Goal: Task Accomplishment & Management: Manage account settings

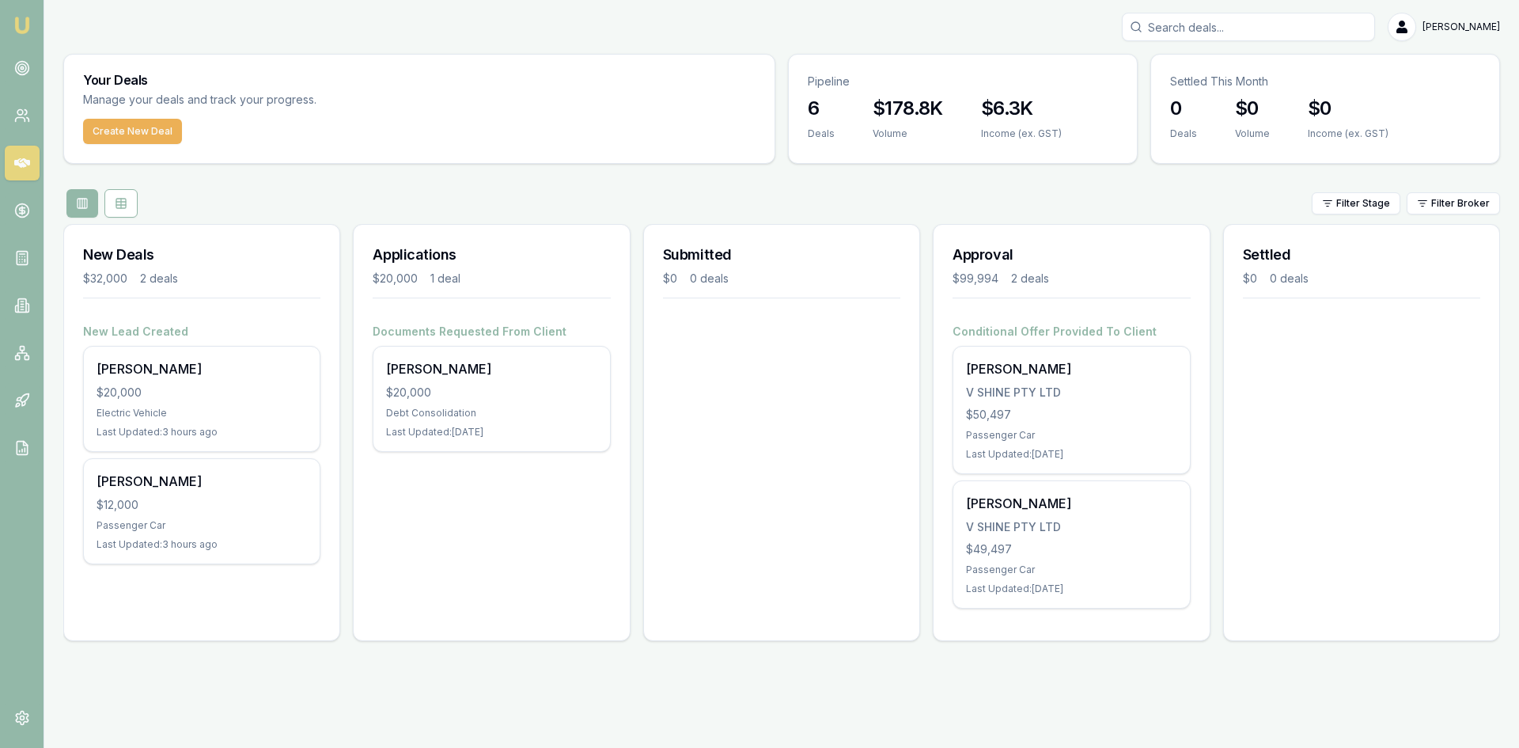
click at [1045, 419] on div "$50,497" at bounding box center [1071, 415] width 211 height 16
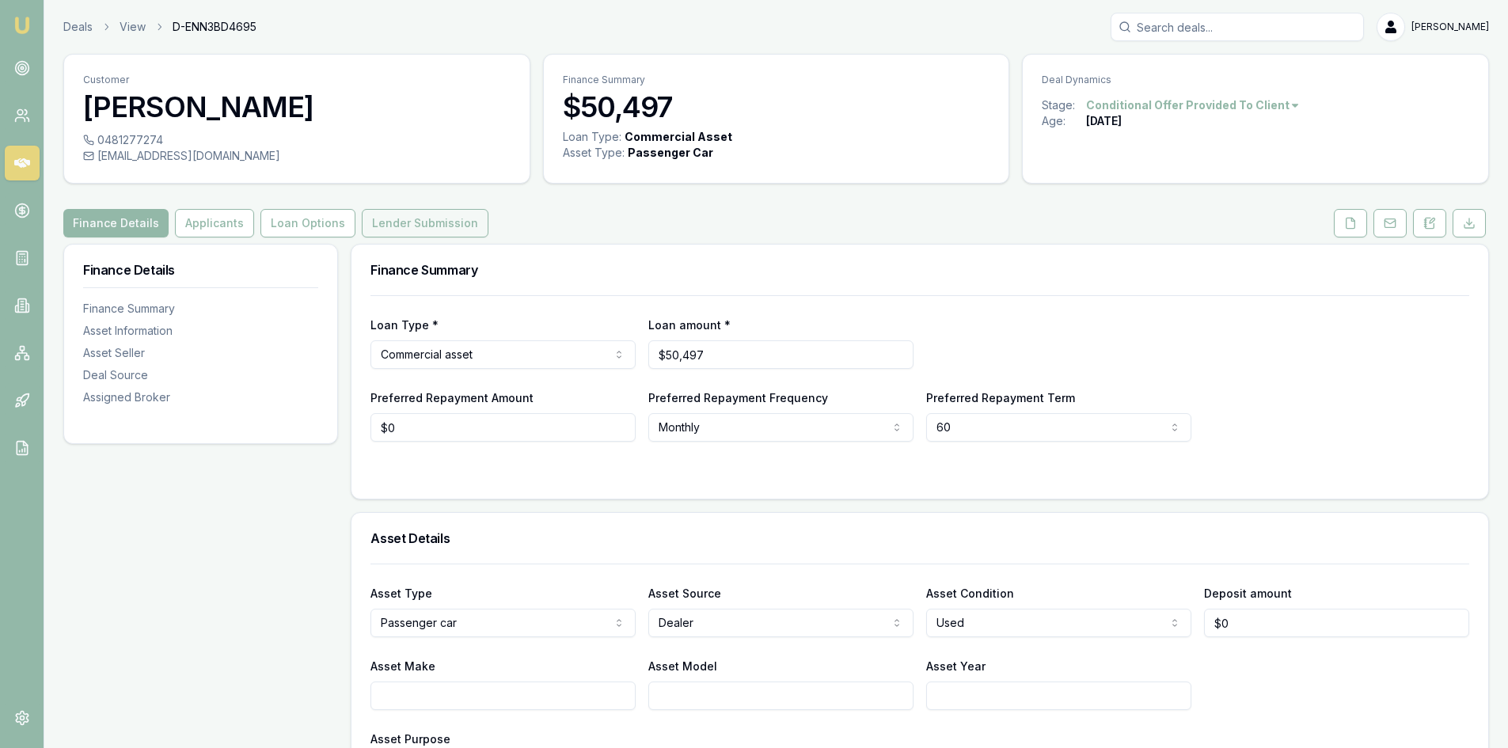
click at [386, 215] on button "Lender Submission" at bounding box center [425, 223] width 127 height 28
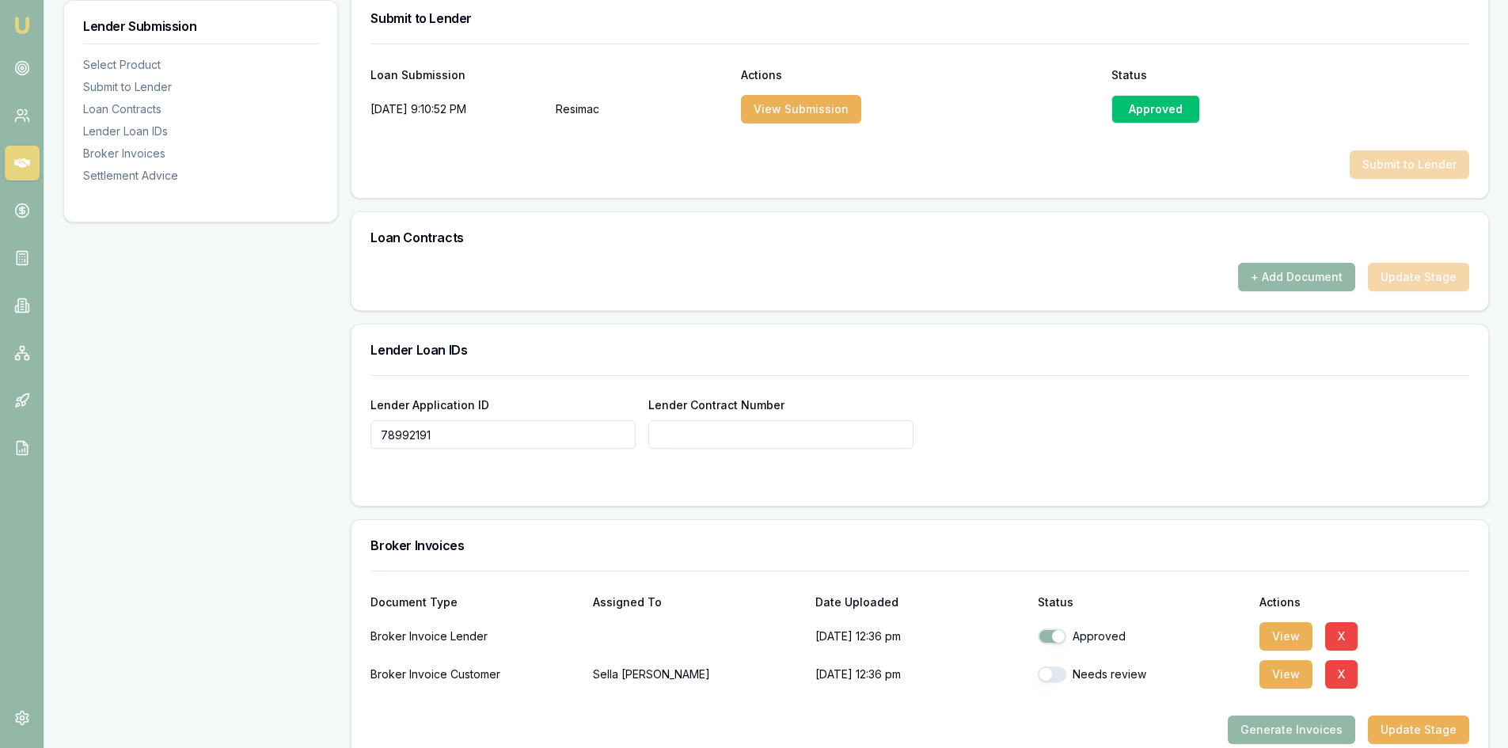
scroll to position [1029, 0]
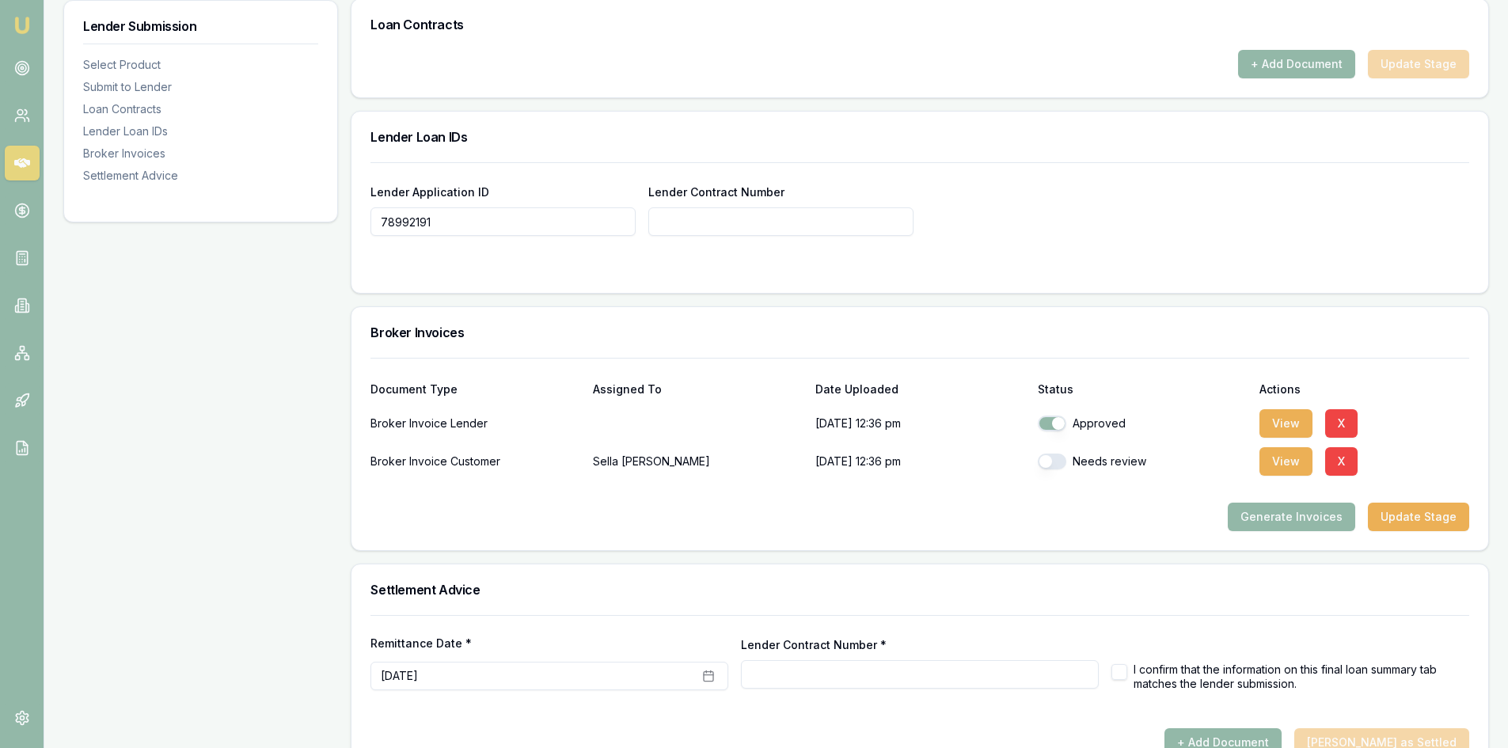
click at [1054, 454] on button "button" at bounding box center [1052, 461] width 28 height 16
checkbox input "true"
click at [1270, 429] on button "View" at bounding box center [1285, 423] width 53 height 28
click at [1275, 461] on button "View" at bounding box center [1285, 461] width 53 height 28
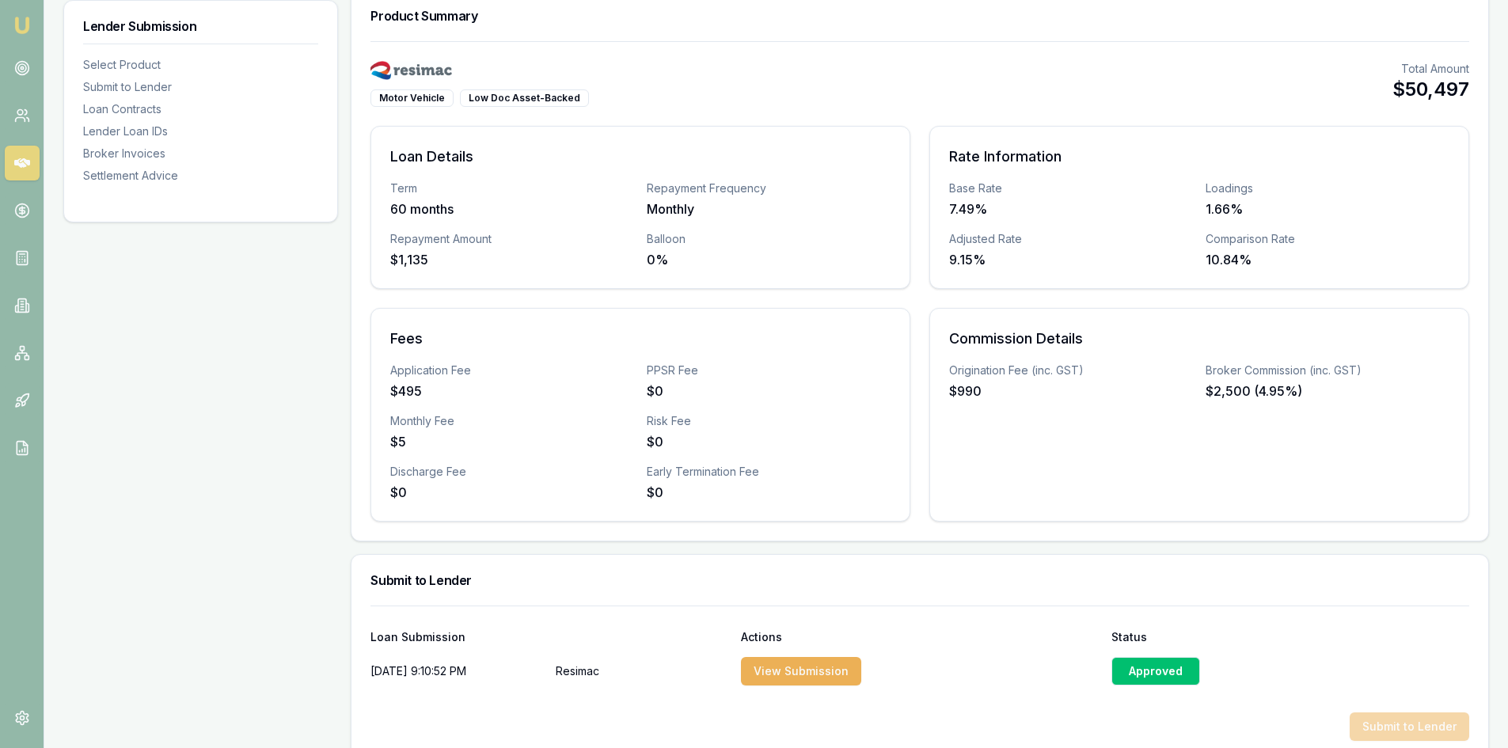
scroll to position [0, 0]
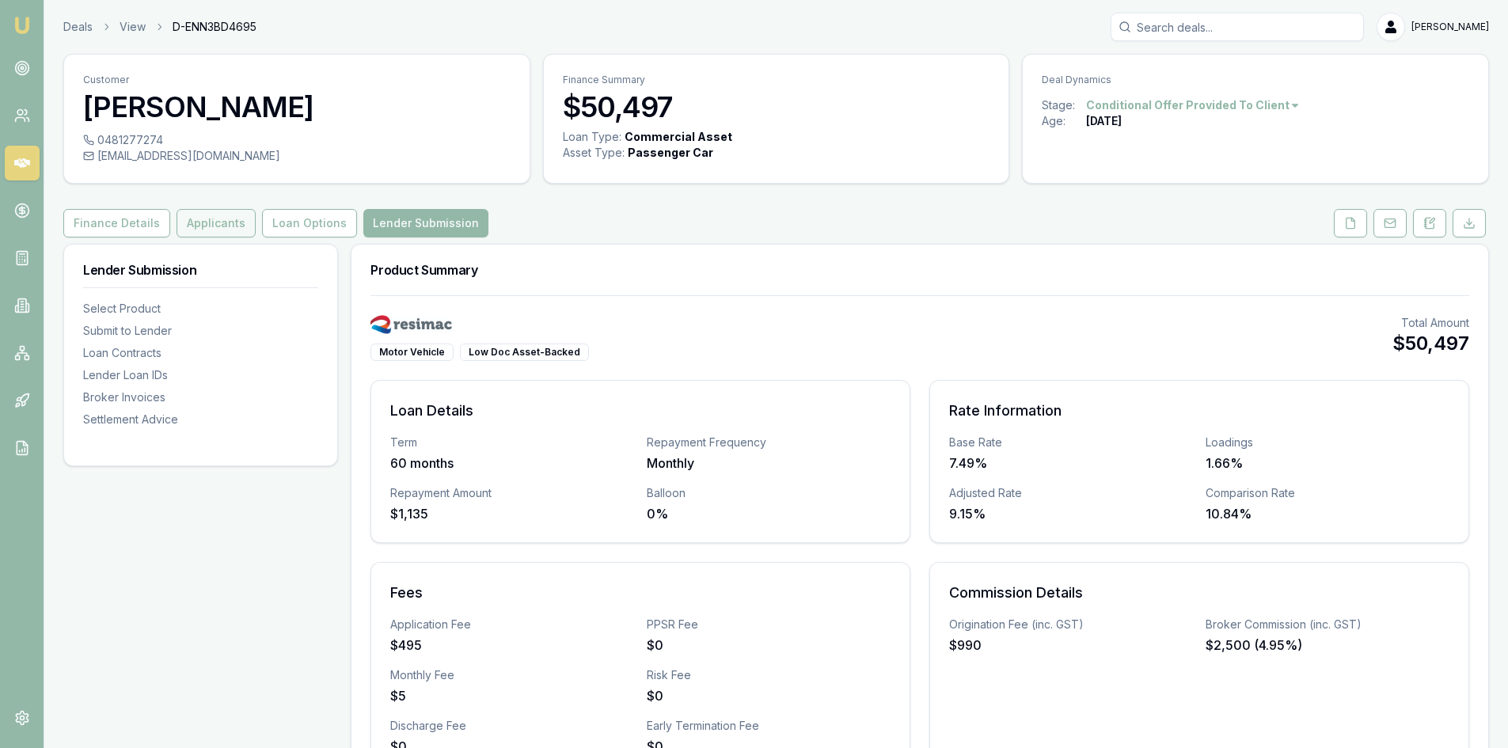
click at [192, 231] on button "Applicants" at bounding box center [215, 223] width 79 height 28
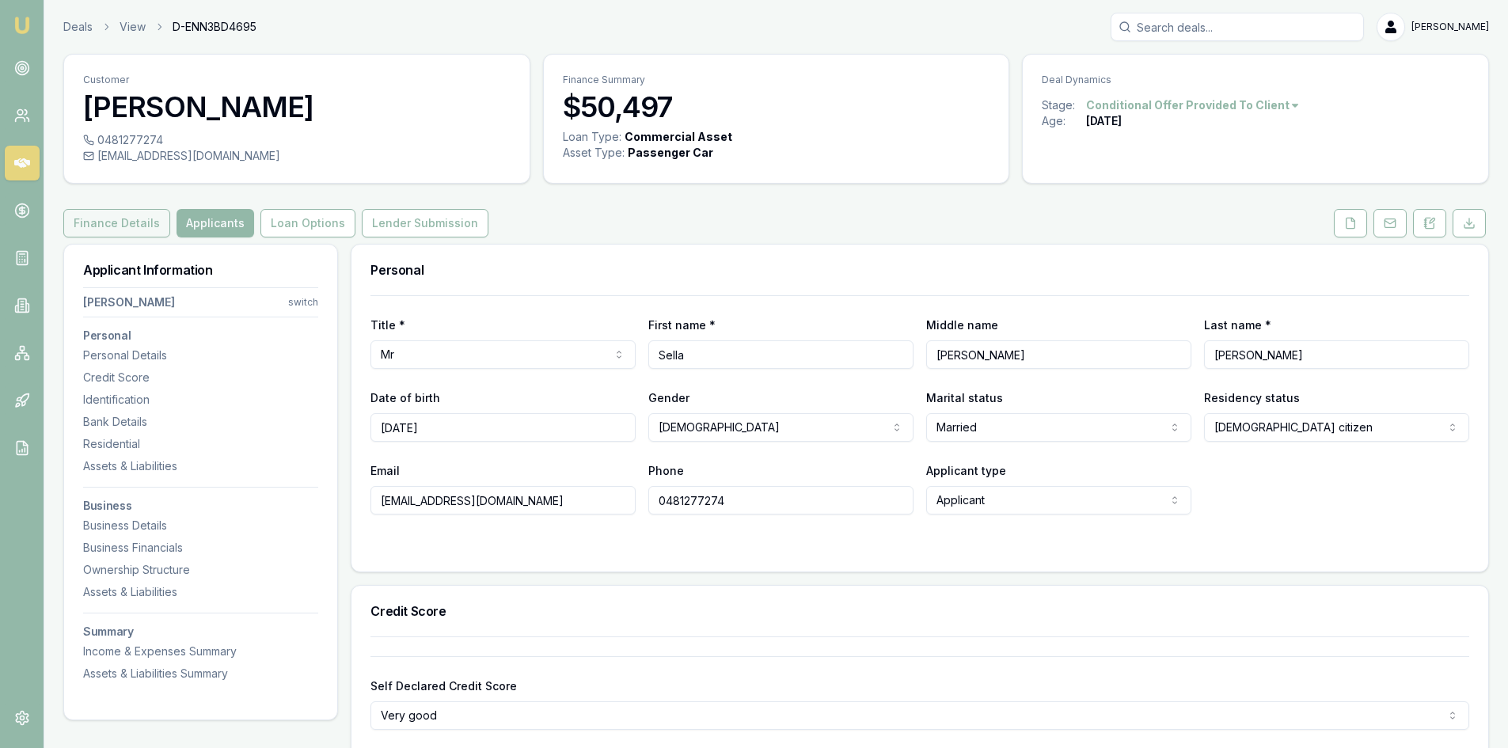
click at [122, 223] on button "Finance Details" at bounding box center [116, 223] width 107 height 28
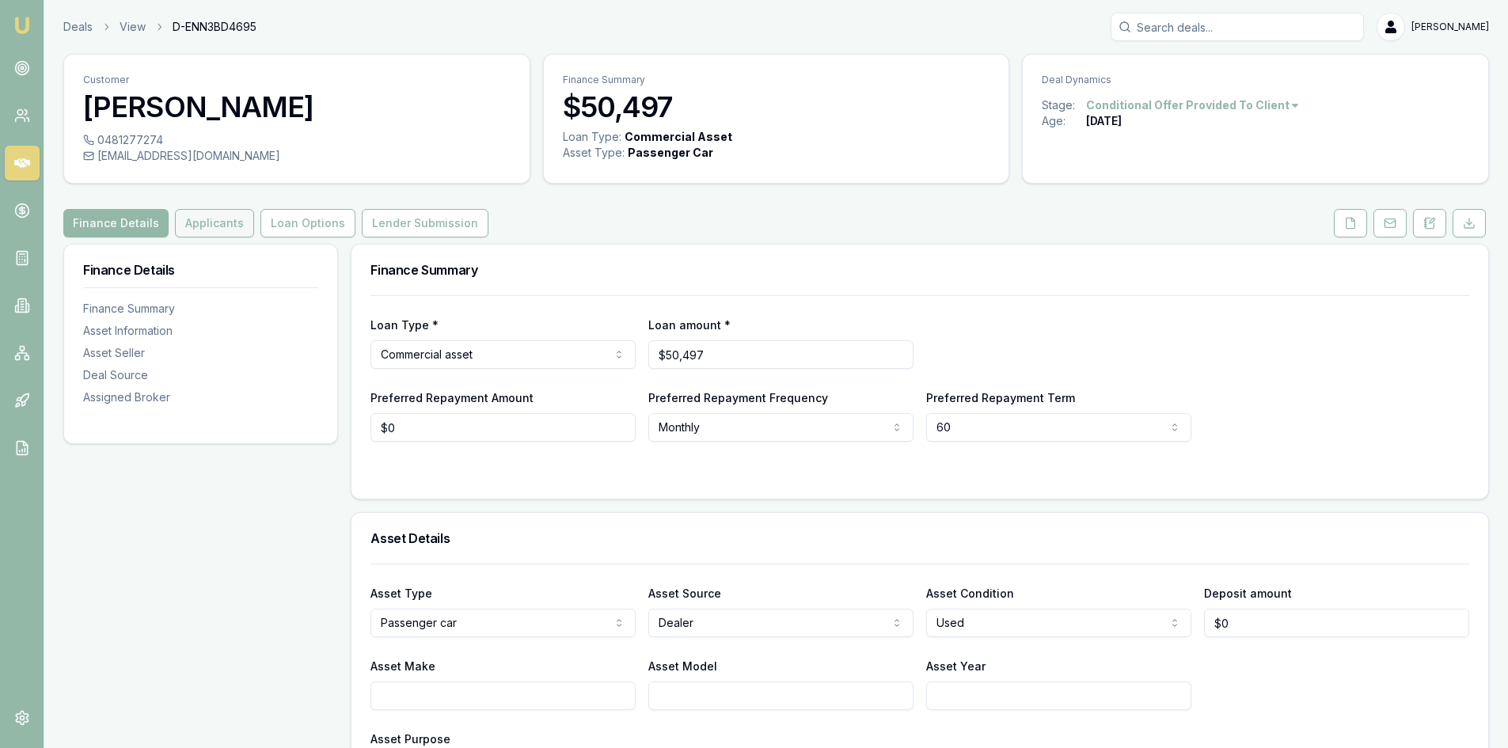
click at [218, 219] on button "Applicants" at bounding box center [214, 223] width 79 height 28
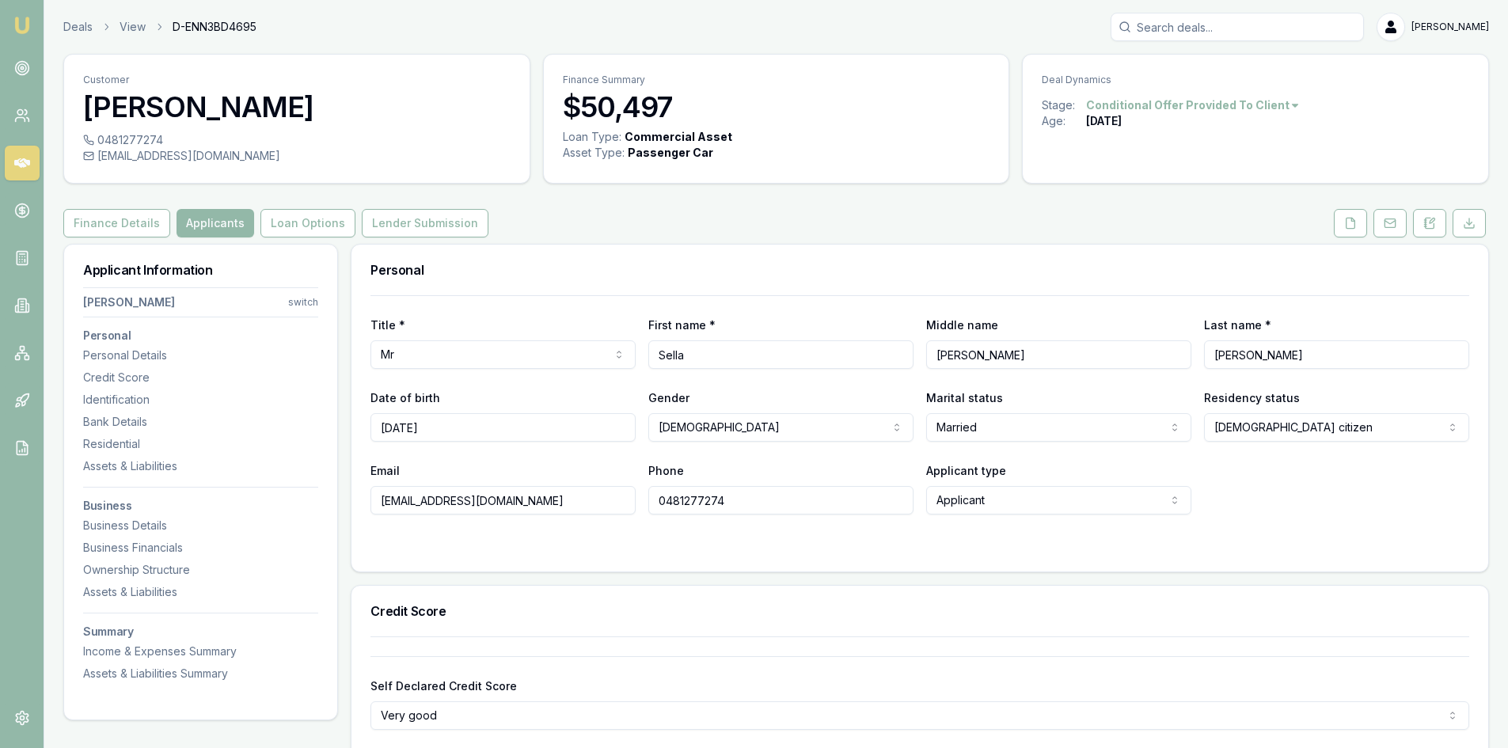
click at [420, 357] on html "Emu Broker Deals View D-ENN3BD4695 Wendy Fonseka Toggle Menu Customer Sella Sil…" at bounding box center [754, 374] width 1508 height 748
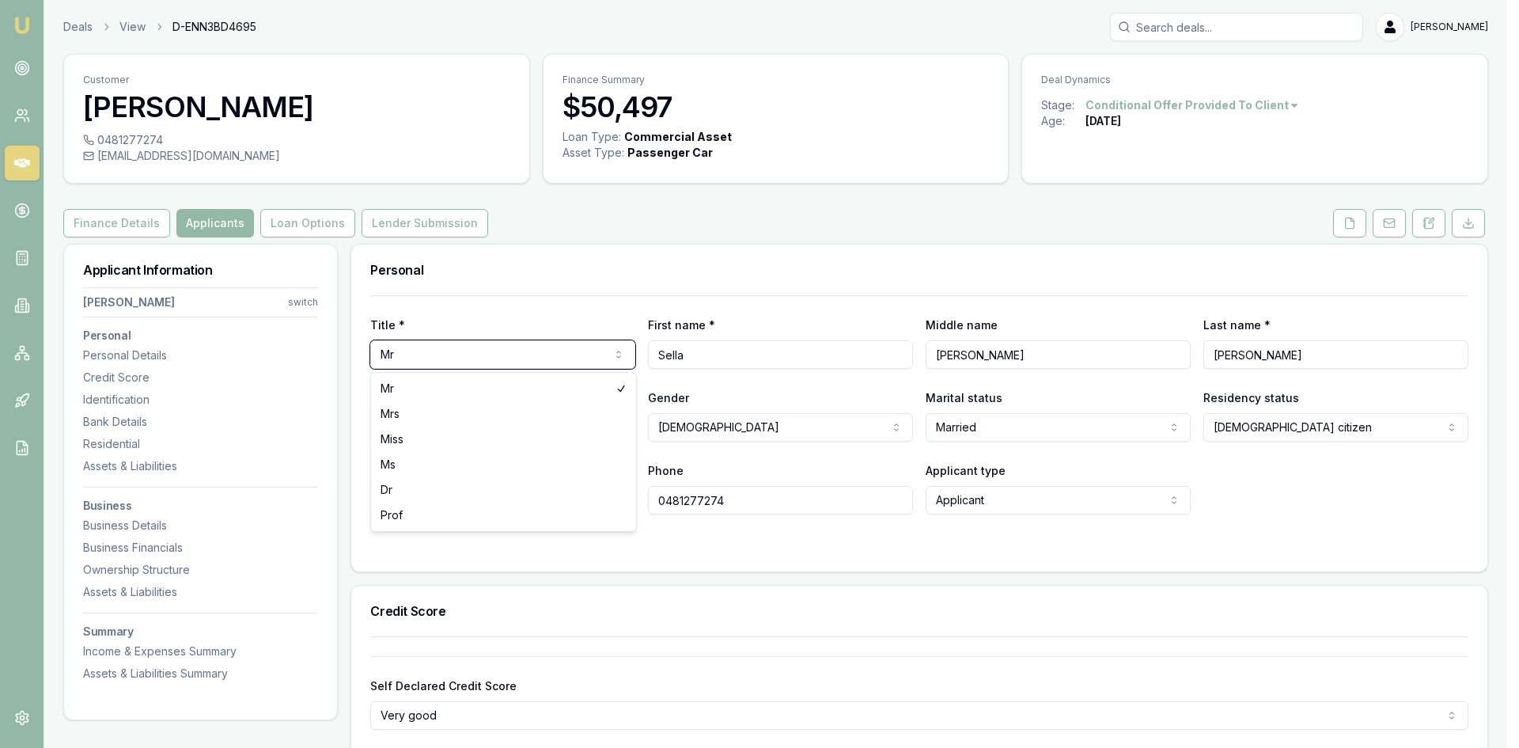
click at [465, 358] on html "Emu Broker Deals View D-ENN3BD4695 Wendy Fonseka Toggle Menu Customer Sella Sil…" at bounding box center [759, 374] width 1519 height 748
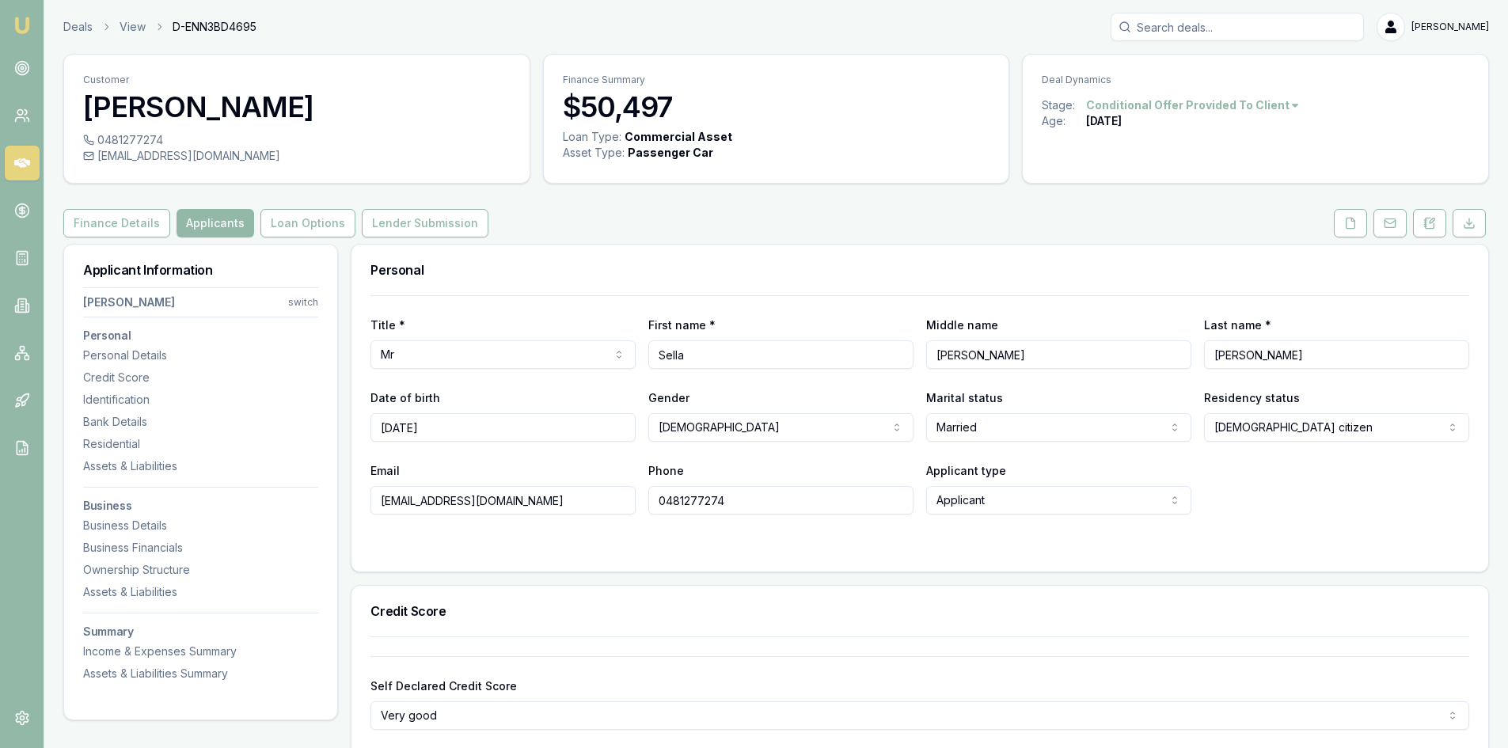
click at [465, 358] on html "Emu Broker Deals View D-ENN3BD4695 Wendy Fonseka Toggle Menu Customer Sella Sil…" at bounding box center [754, 374] width 1508 height 748
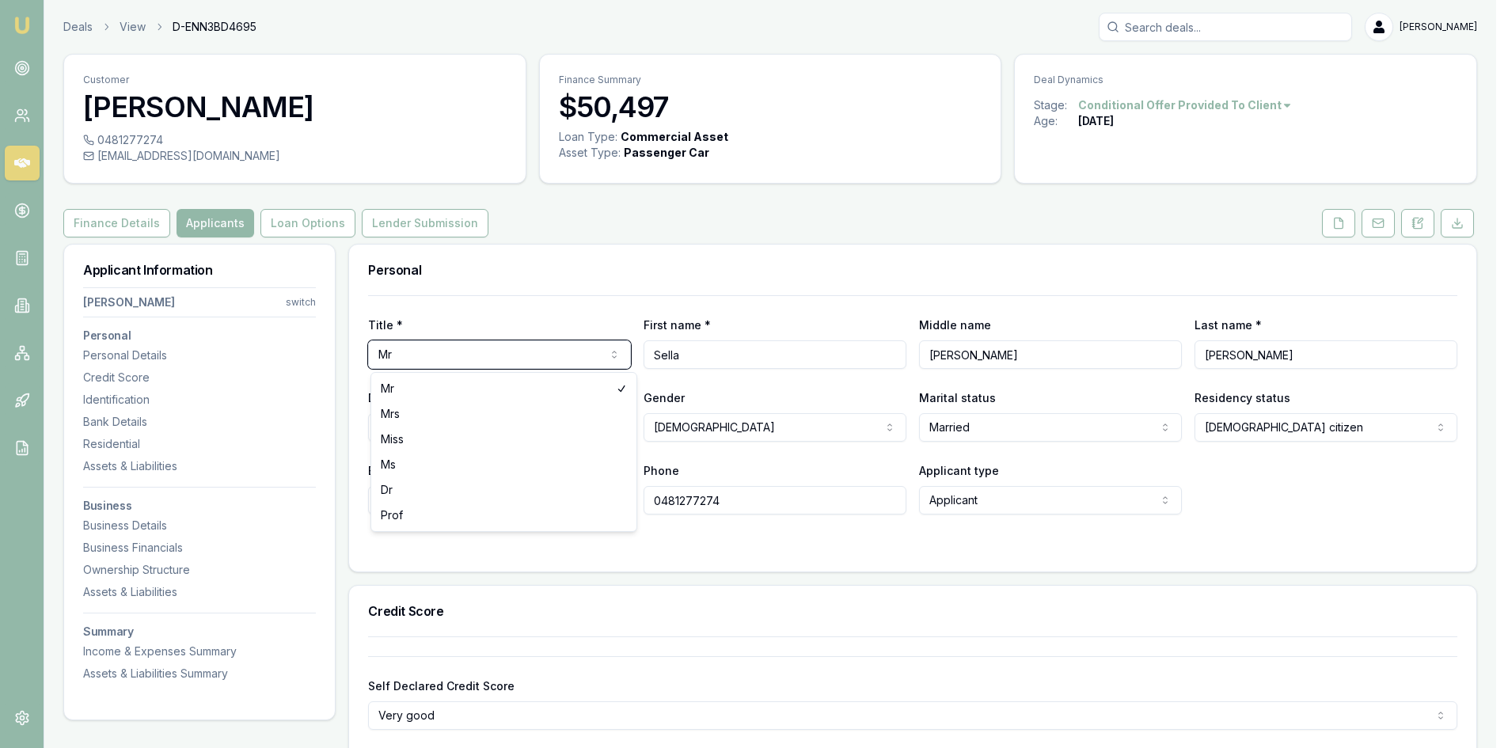
click at [441, 358] on html "Emu Broker Deals View D-ENN3BD4695 Wendy Fonseka Toggle Menu Customer Sella Sil…" at bounding box center [754, 374] width 1508 height 748
click at [454, 355] on html "Emu Broker Deals View D-ENN3BD4695 Wendy Fonseka Toggle Menu Customer Sella Sil…" at bounding box center [754, 374] width 1508 height 748
click at [695, 357] on html "Emu Broker Deals View D-ENN3BD4695 Wendy Fonseka Toggle Menu Customer Sella Sil…" at bounding box center [754, 374] width 1508 height 748
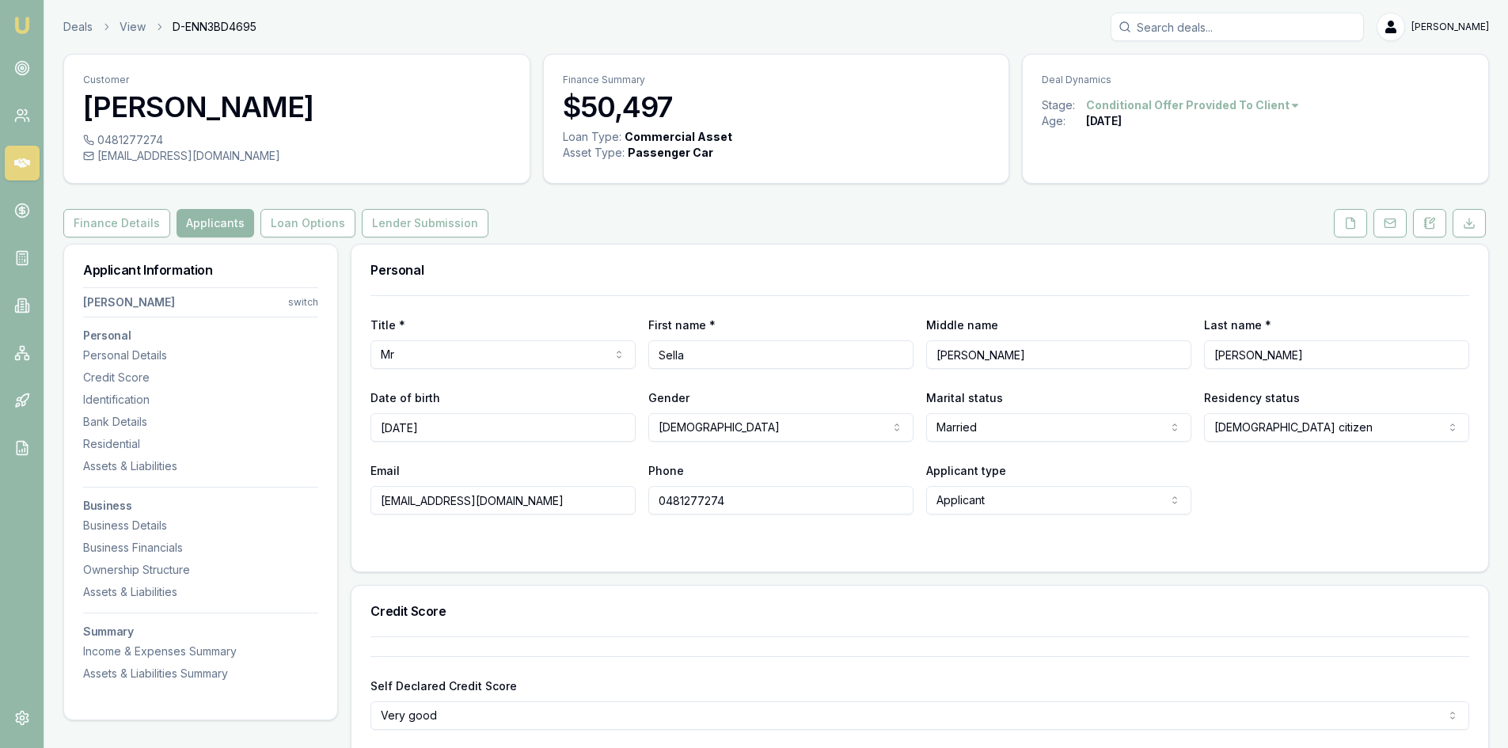
drag, startPoint x: 703, startPoint y: 354, endPoint x: 568, endPoint y: 352, distance: 134.5
click at [568, 352] on div "Title * Mr Mr Mrs Miss Ms Dr Prof First name * Sella Middle name Hannadige Sura…" at bounding box center [919, 342] width 1098 height 54
type input "V"
type input "S"
type input "Shine PTY LTD"
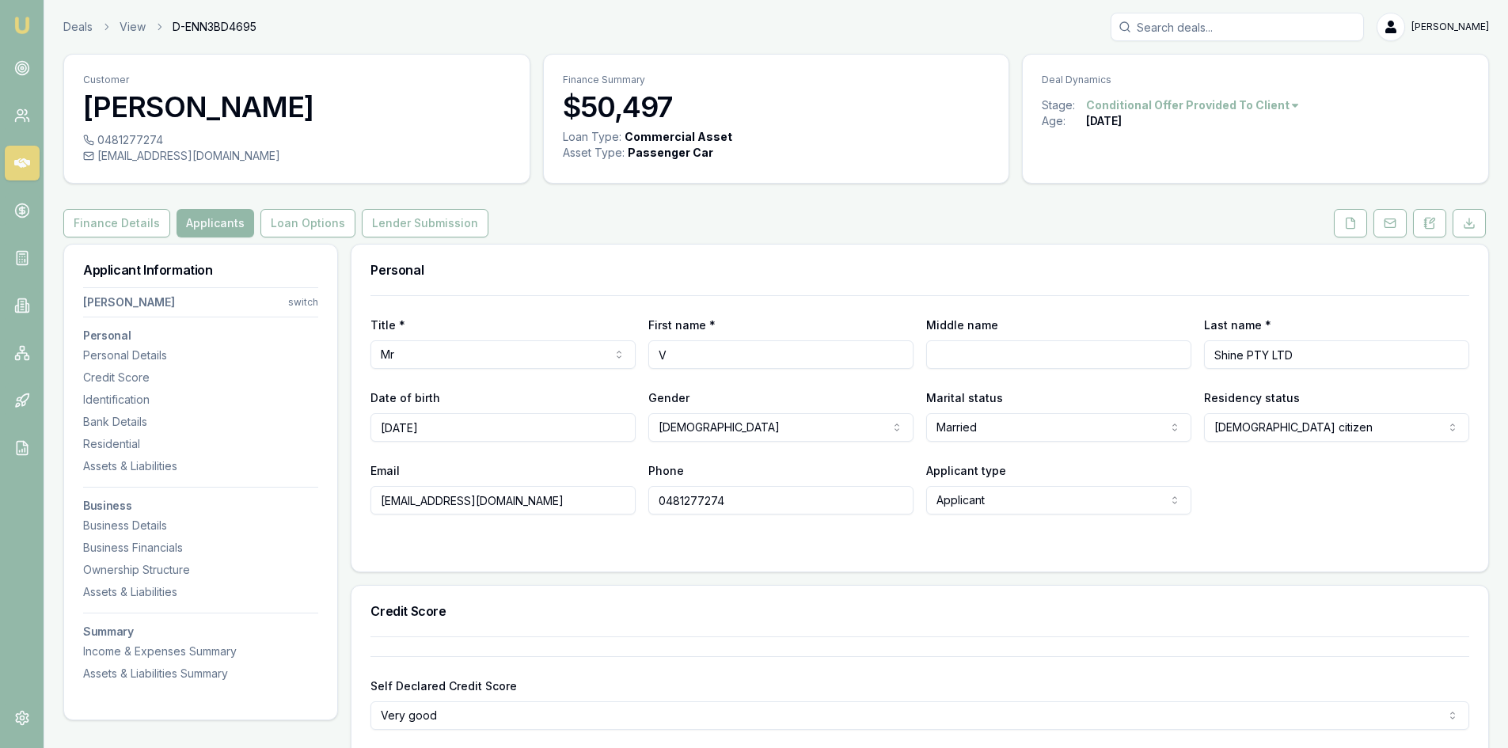
click at [1118, 544] on div at bounding box center [919, 546] width 1098 height 13
click at [404, 225] on button "Lender Submission" at bounding box center [425, 223] width 127 height 28
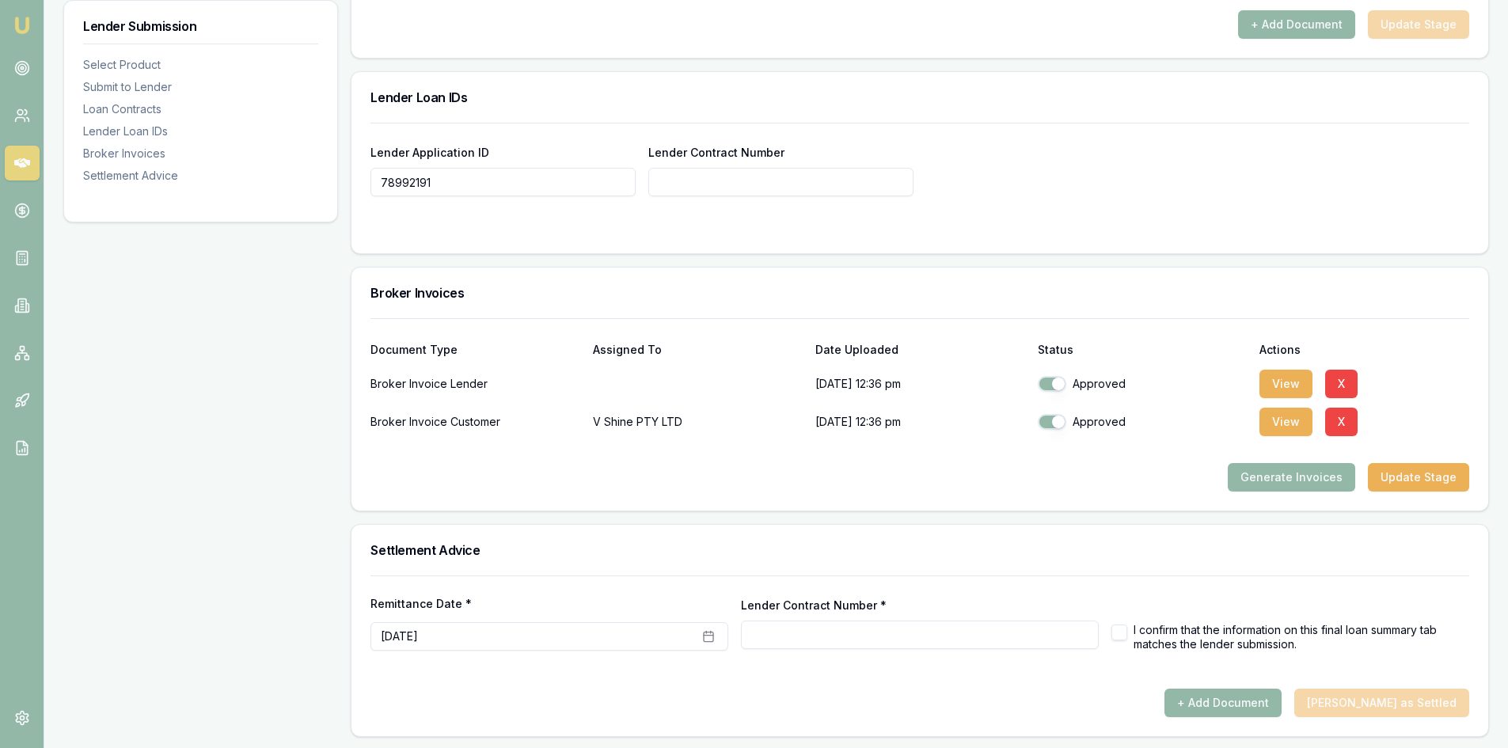
scroll to position [1070, 0]
click at [1276, 472] on button "Generate Invoices" at bounding box center [1290, 475] width 127 height 28
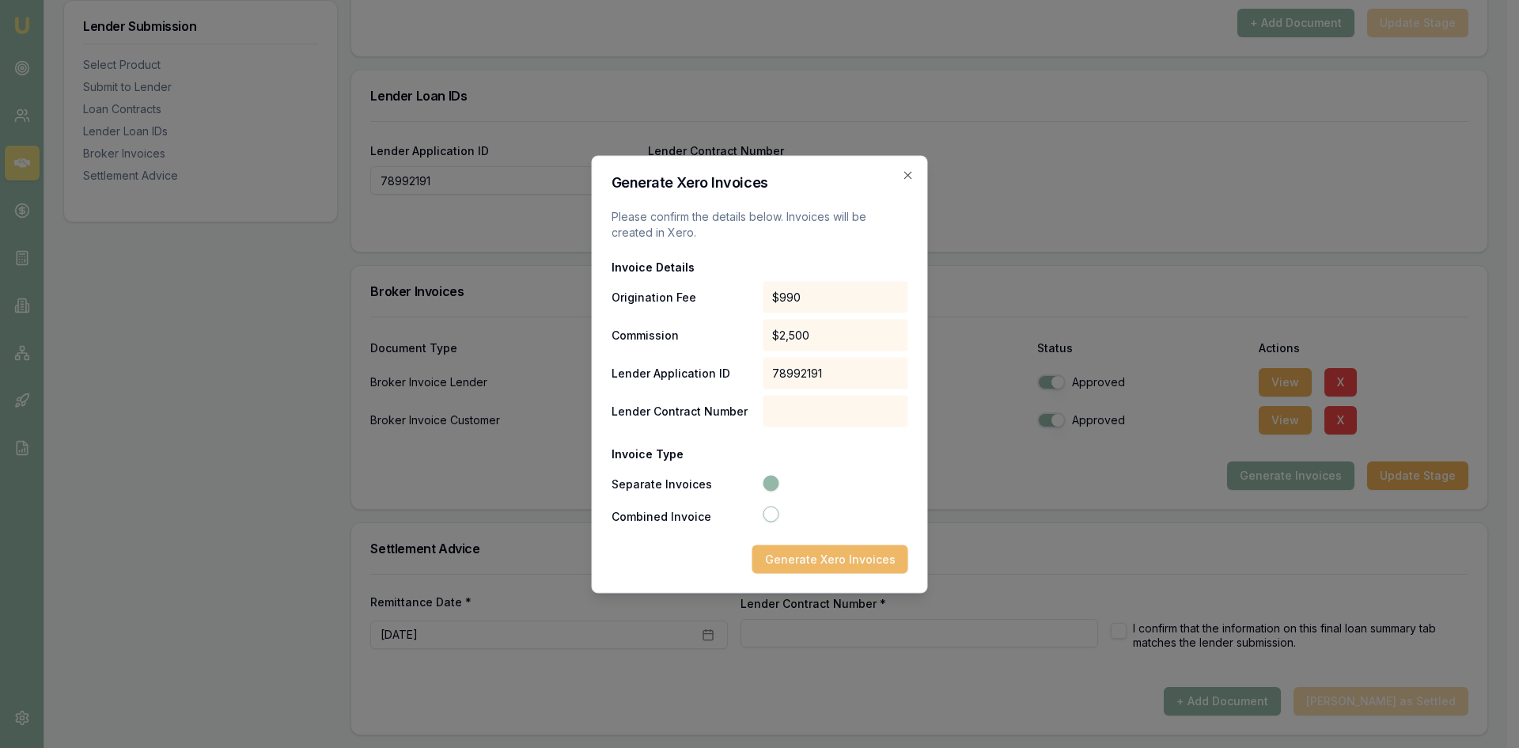
click at [792, 554] on button "Generate Xero Invoices" at bounding box center [831, 558] width 156 height 28
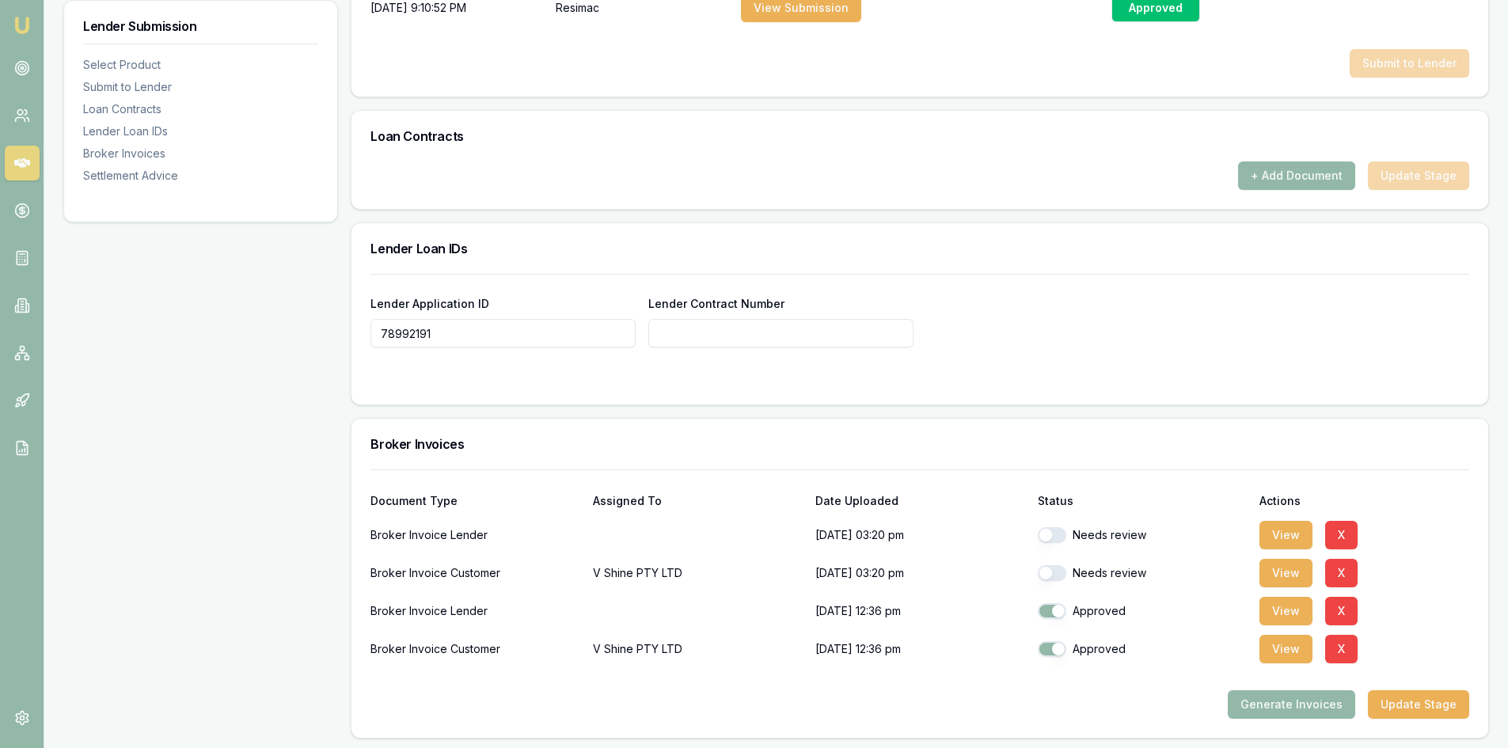
scroll to position [1108, 0]
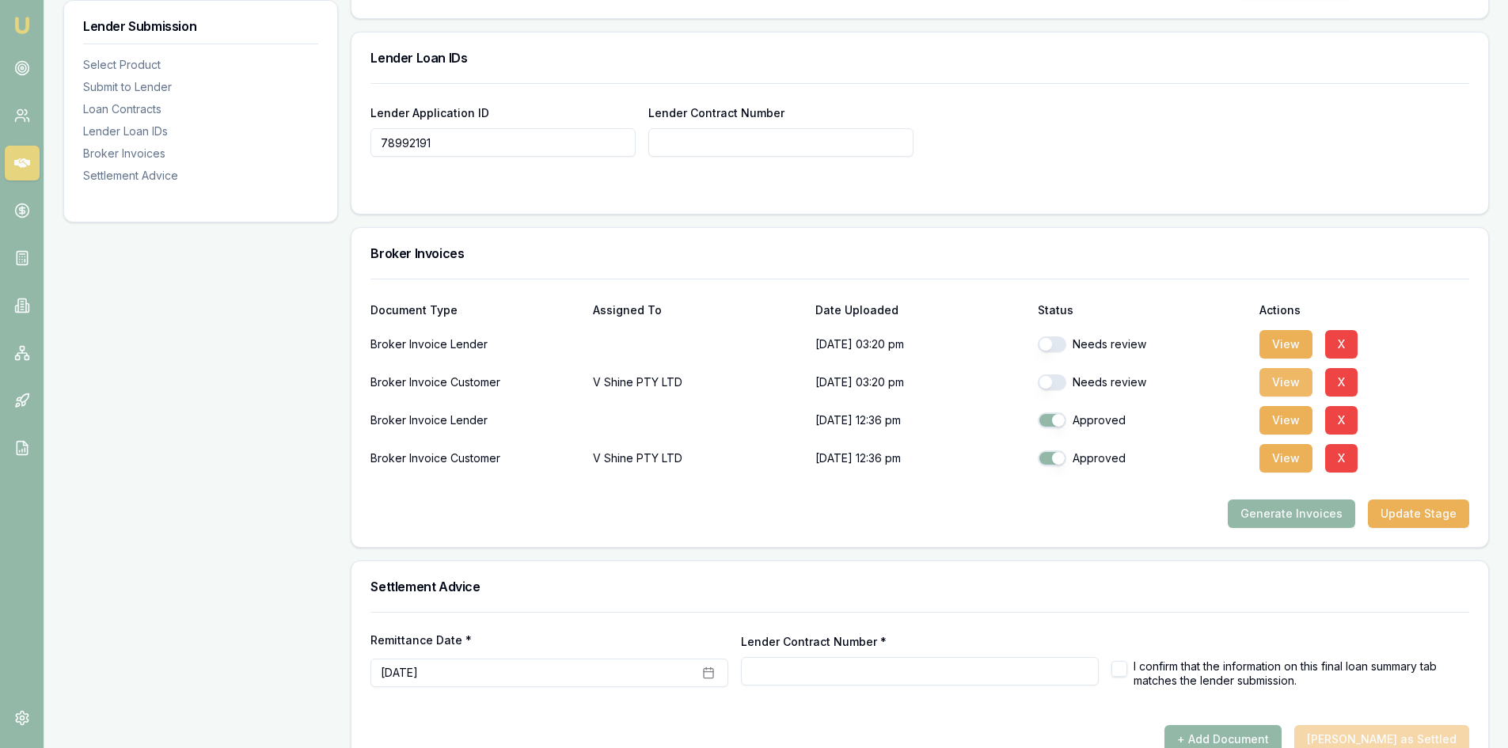
click at [1273, 382] on button "View" at bounding box center [1285, 382] width 53 height 28
click at [1060, 342] on button "button" at bounding box center [1052, 344] width 28 height 16
checkbox input "true"
click at [1054, 374] on button "button" at bounding box center [1052, 382] width 28 height 16
checkbox input "true"
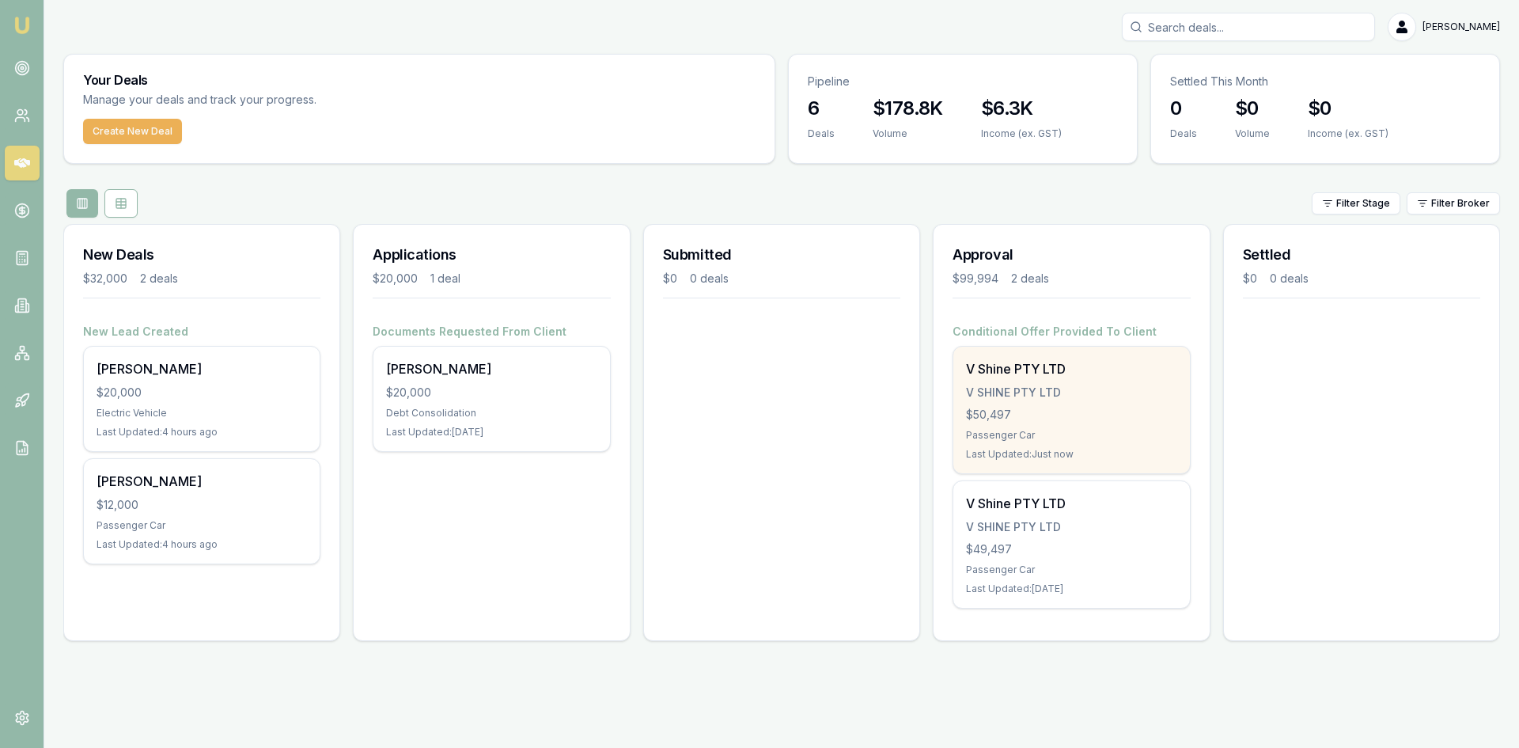
click at [1009, 397] on div "V SHINE PTY LTD" at bounding box center [1071, 393] width 211 height 16
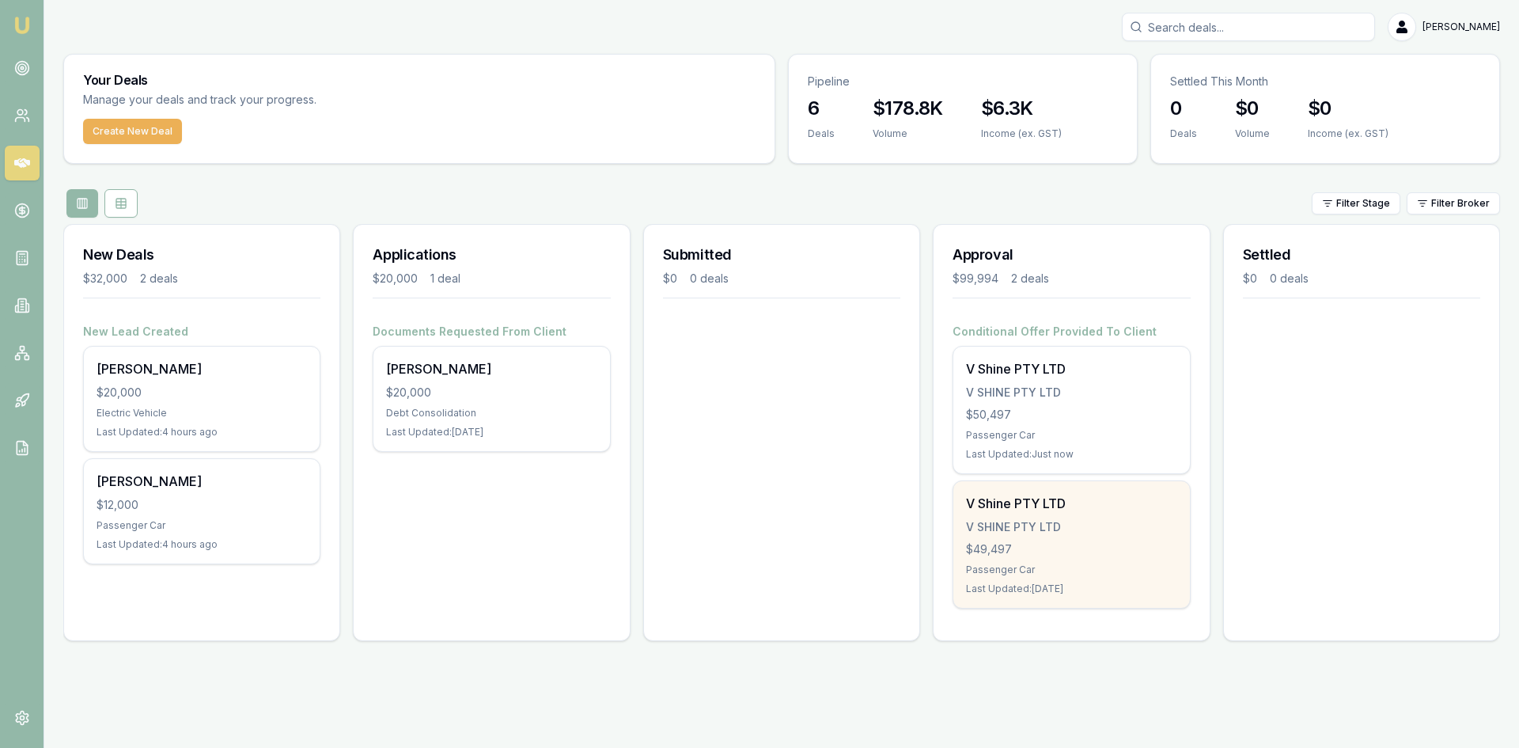
click at [1016, 534] on div "V SHINE PTY LTD" at bounding box center [1071, 527] width 211 height 16
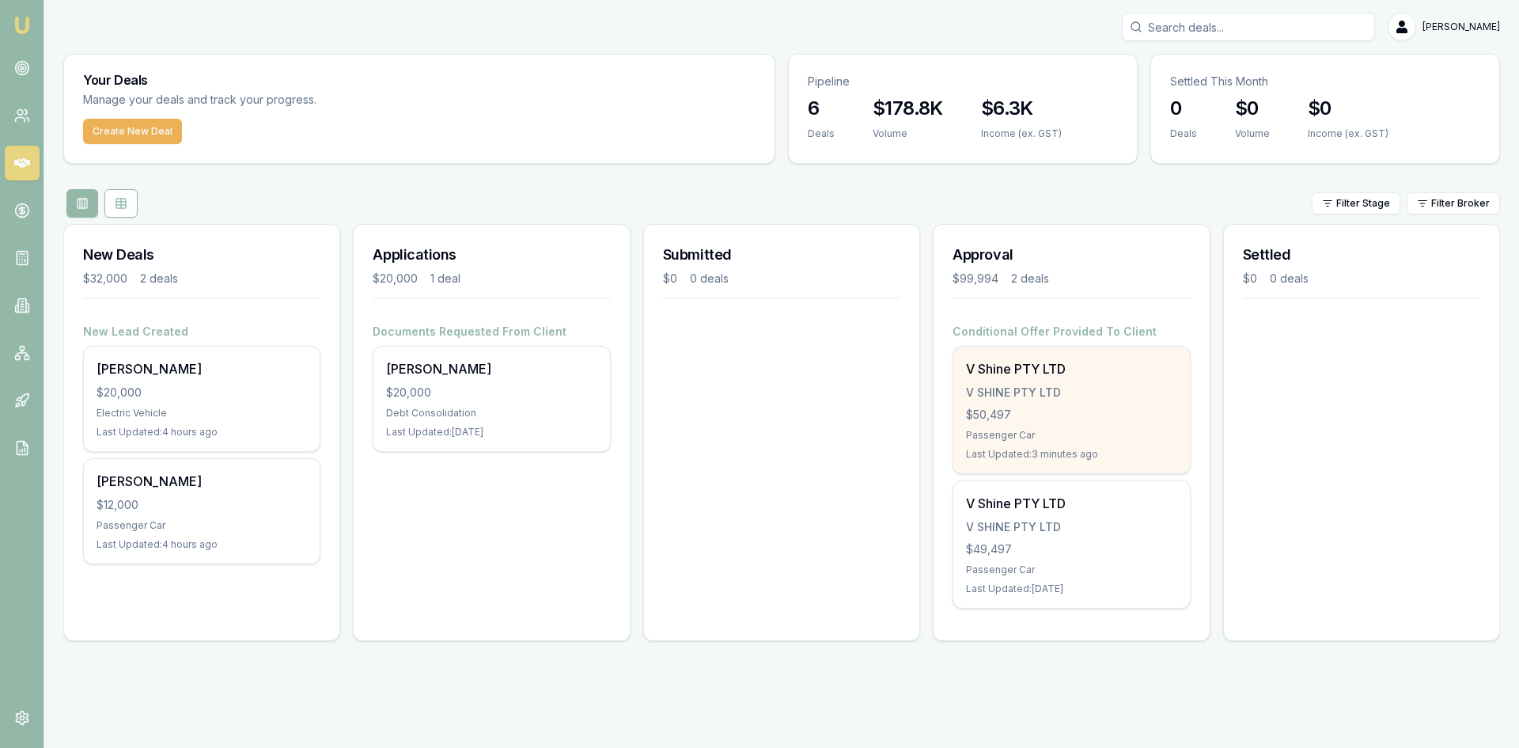
click at [1003, 393] on div "V SHINE PTY LTD" at bounding box center [1071, 393] width 211 height 16
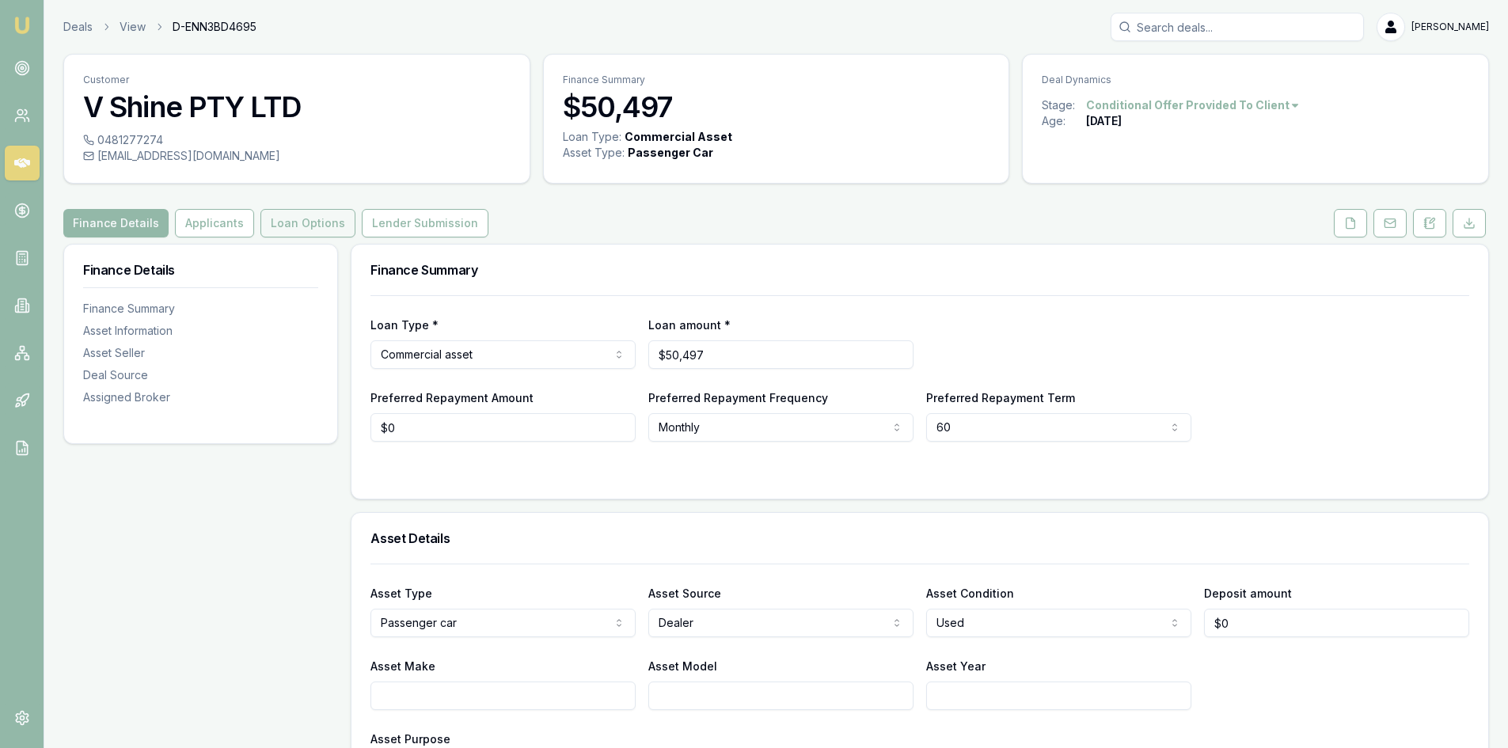
click at [283, 230] on button "Loan Options" at bounding box center [307, 223] width 95 height 28
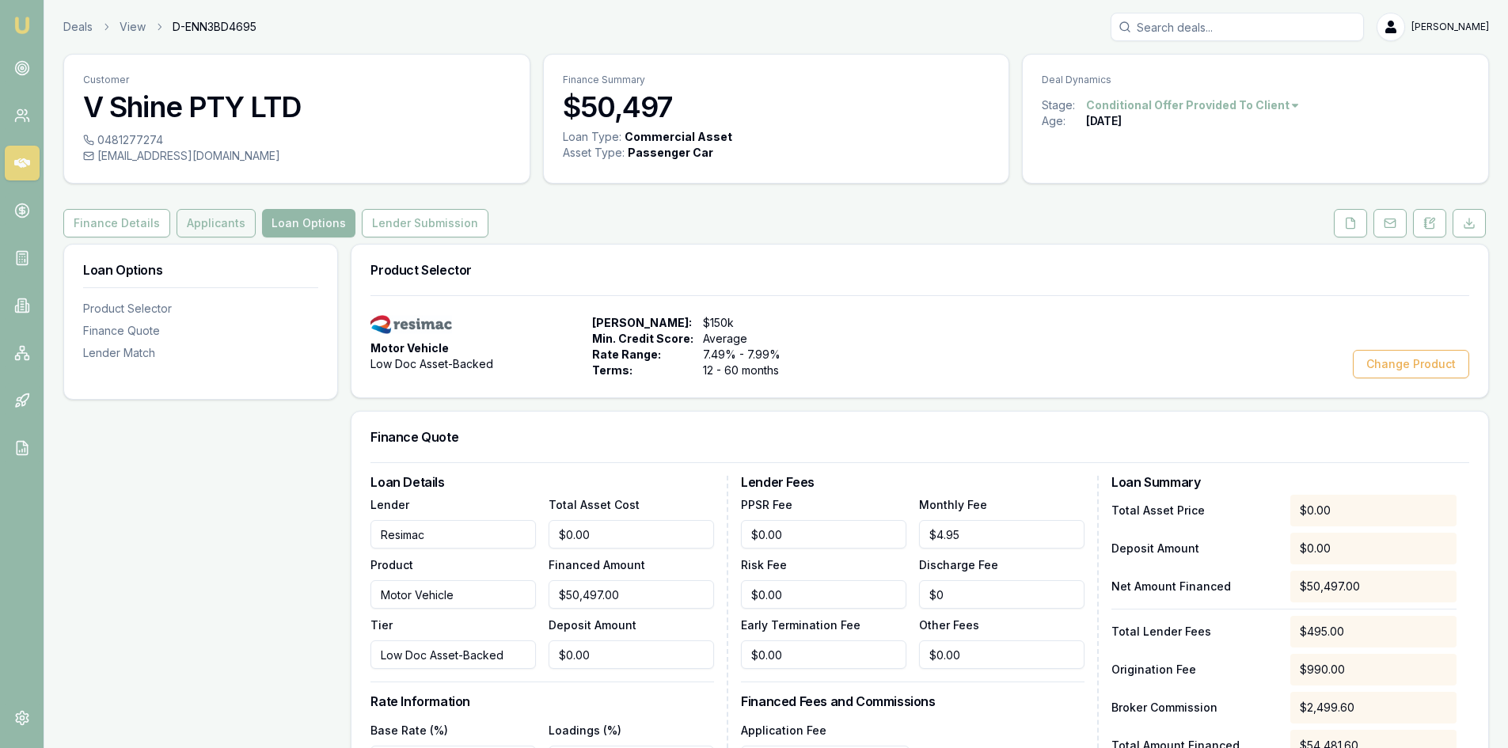
click at [219, 222] on button "Applicants" at bounding box center [215, 223] width 79 height 28
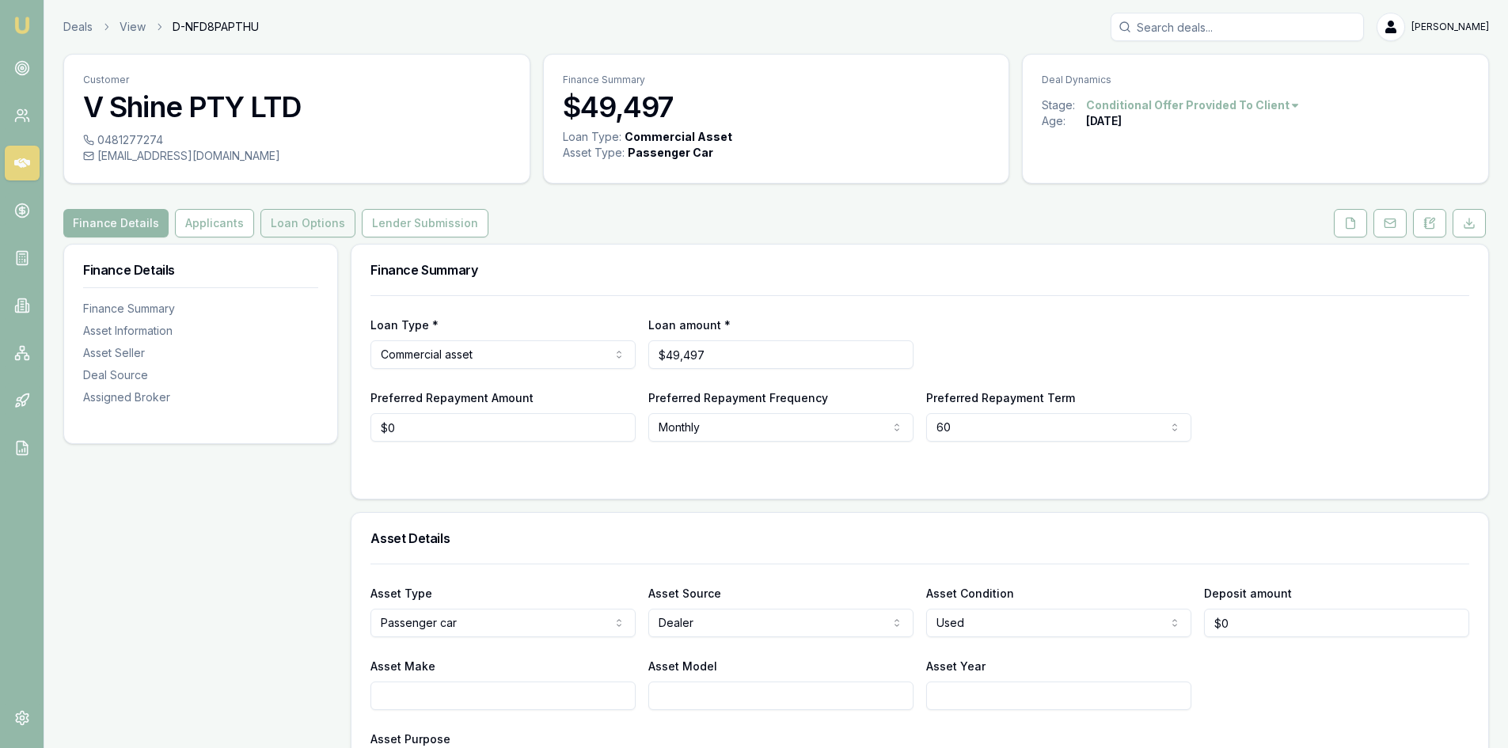
click at [297, 230] on button "Loan Options" at bounding box center [307, 223] width 95 height 28
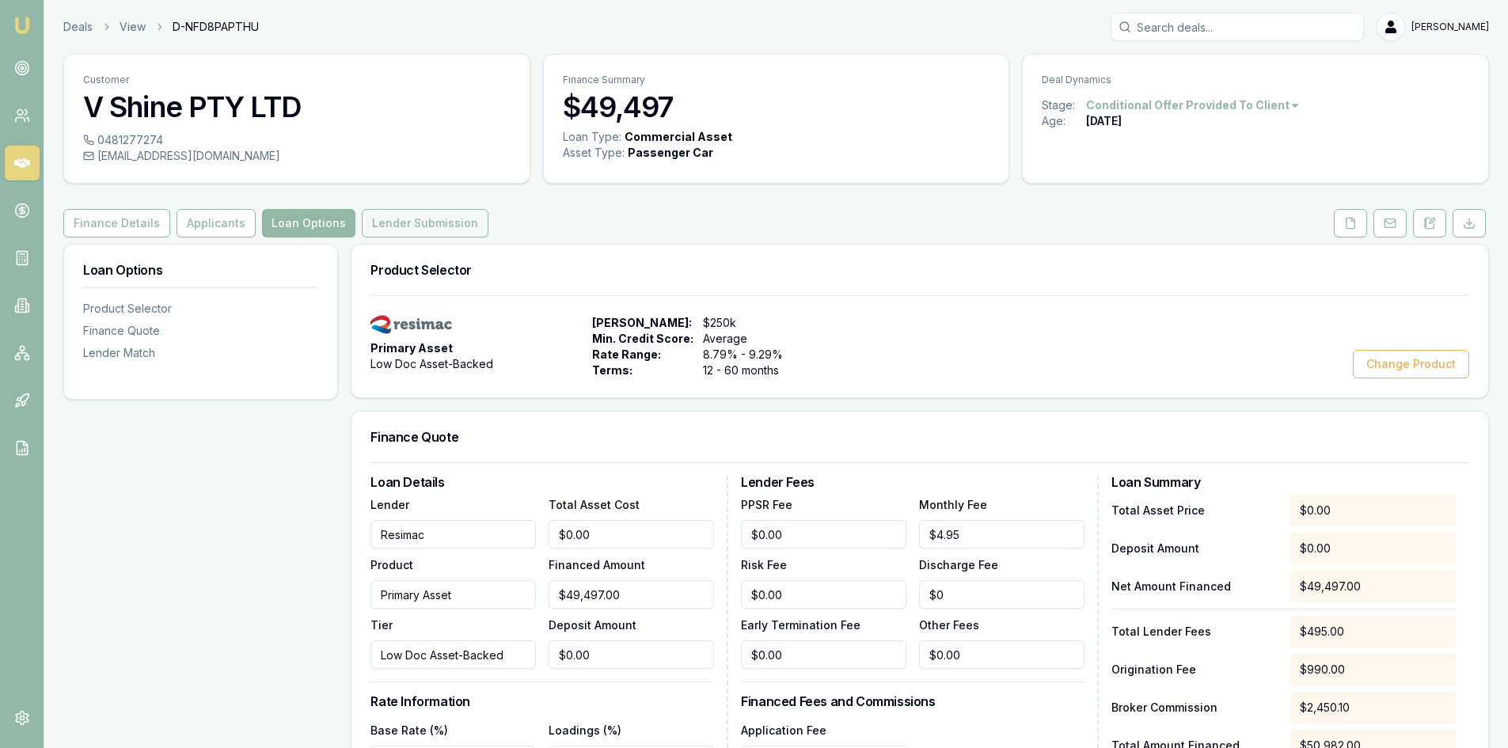
click at [393, 226] on button "Lender Submission" at bounding box center [425, 223] width 127 height 28
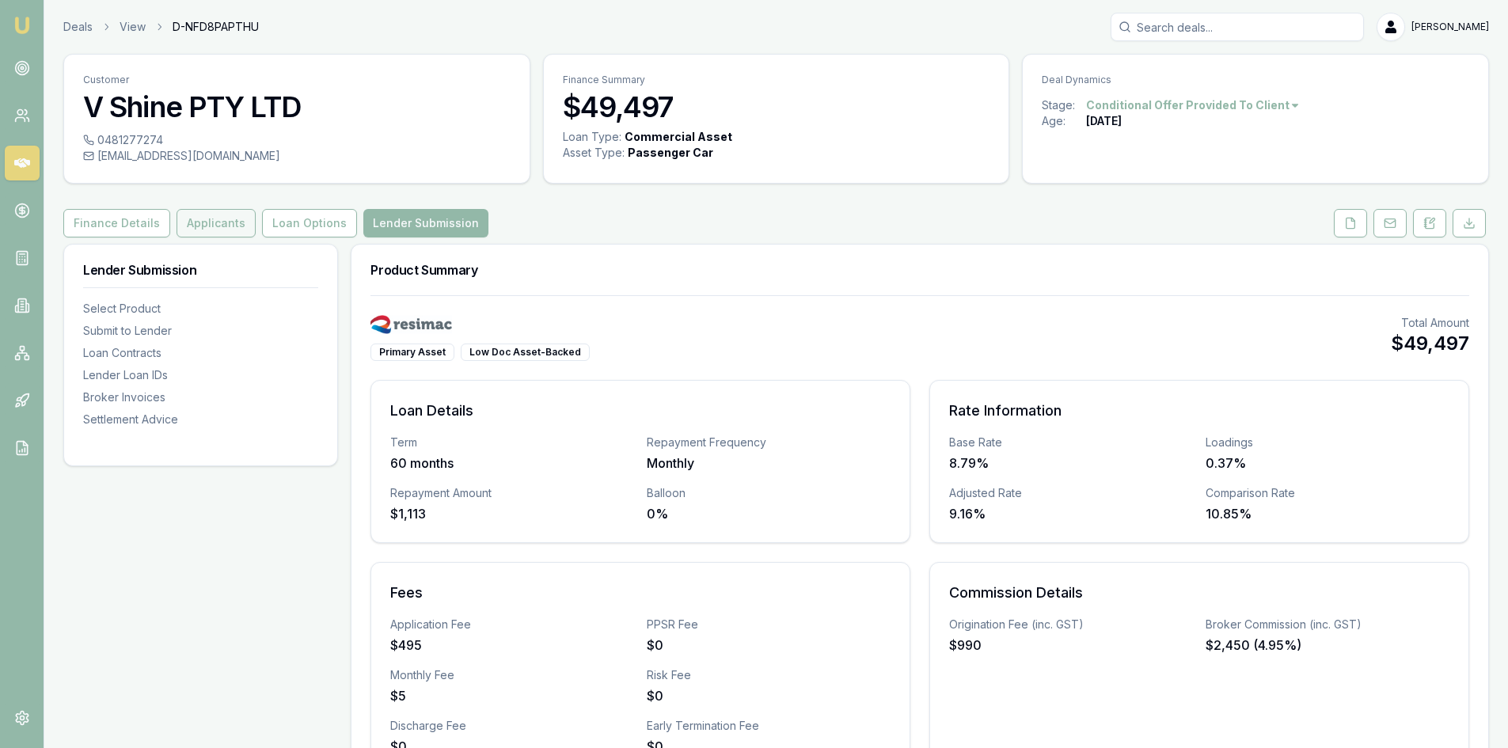
click at [214, 228] on button "Applicants" at bounding box center [215, 223] width 79 height 28
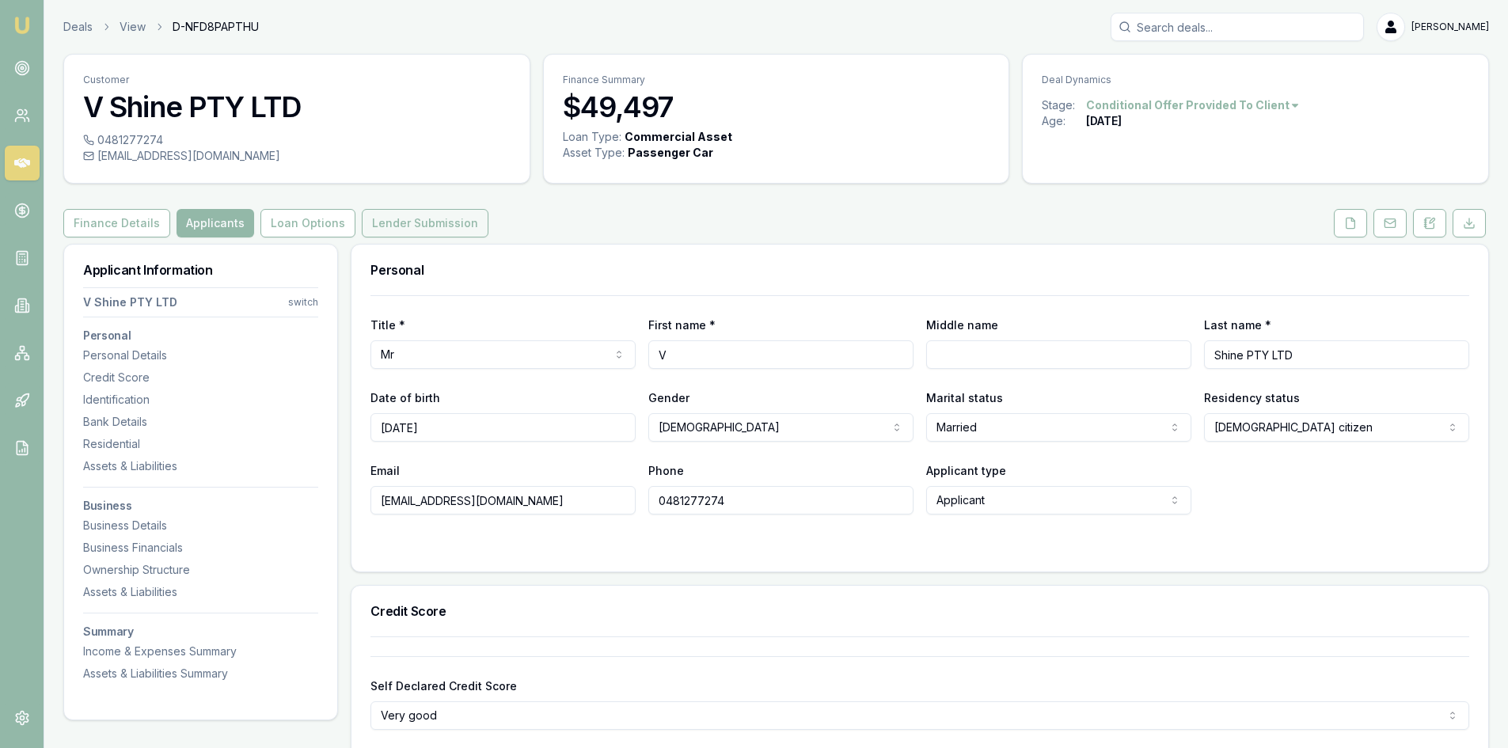
click at [434, 229] on button "Lender Submission" at bounding box center [425, 223] width 127 height 28
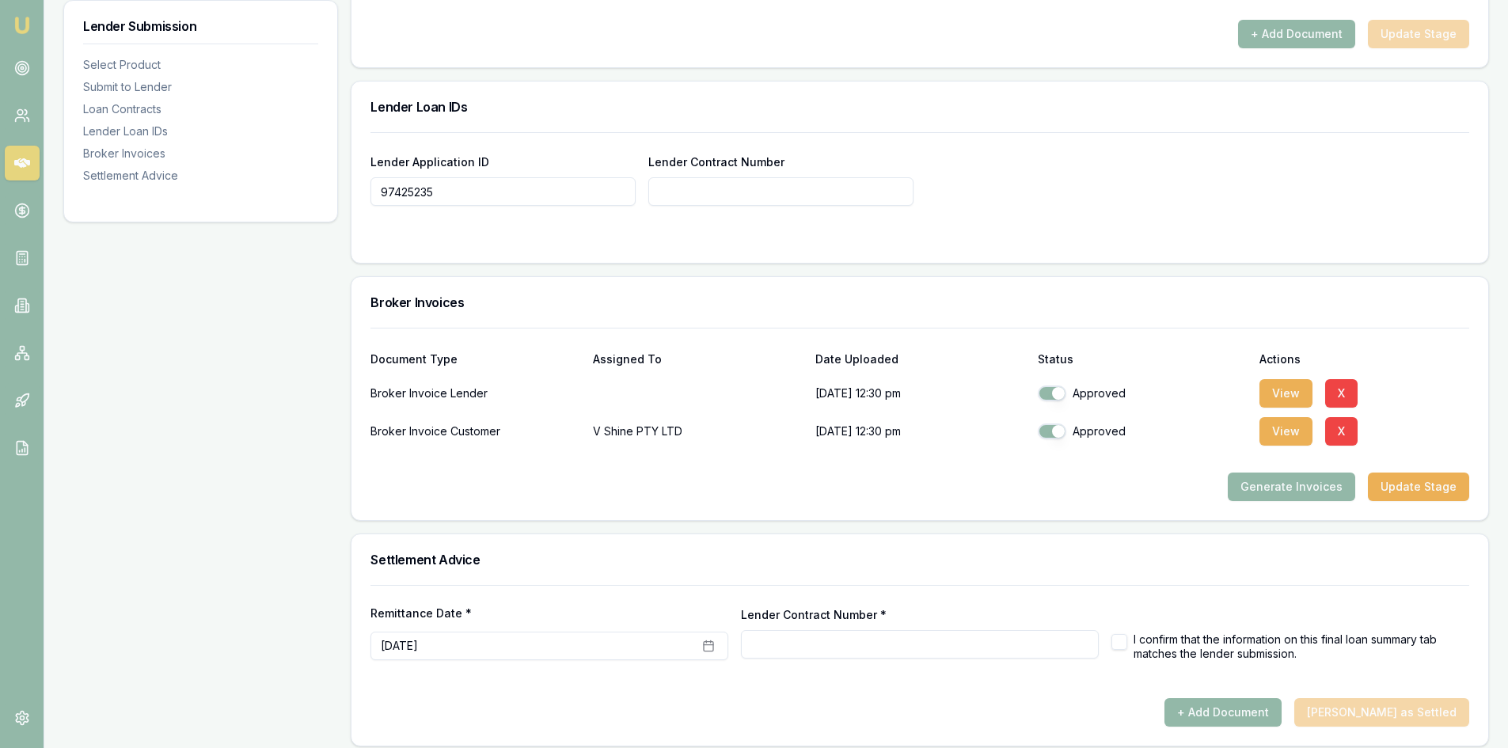
scroll to position [1070, 0]
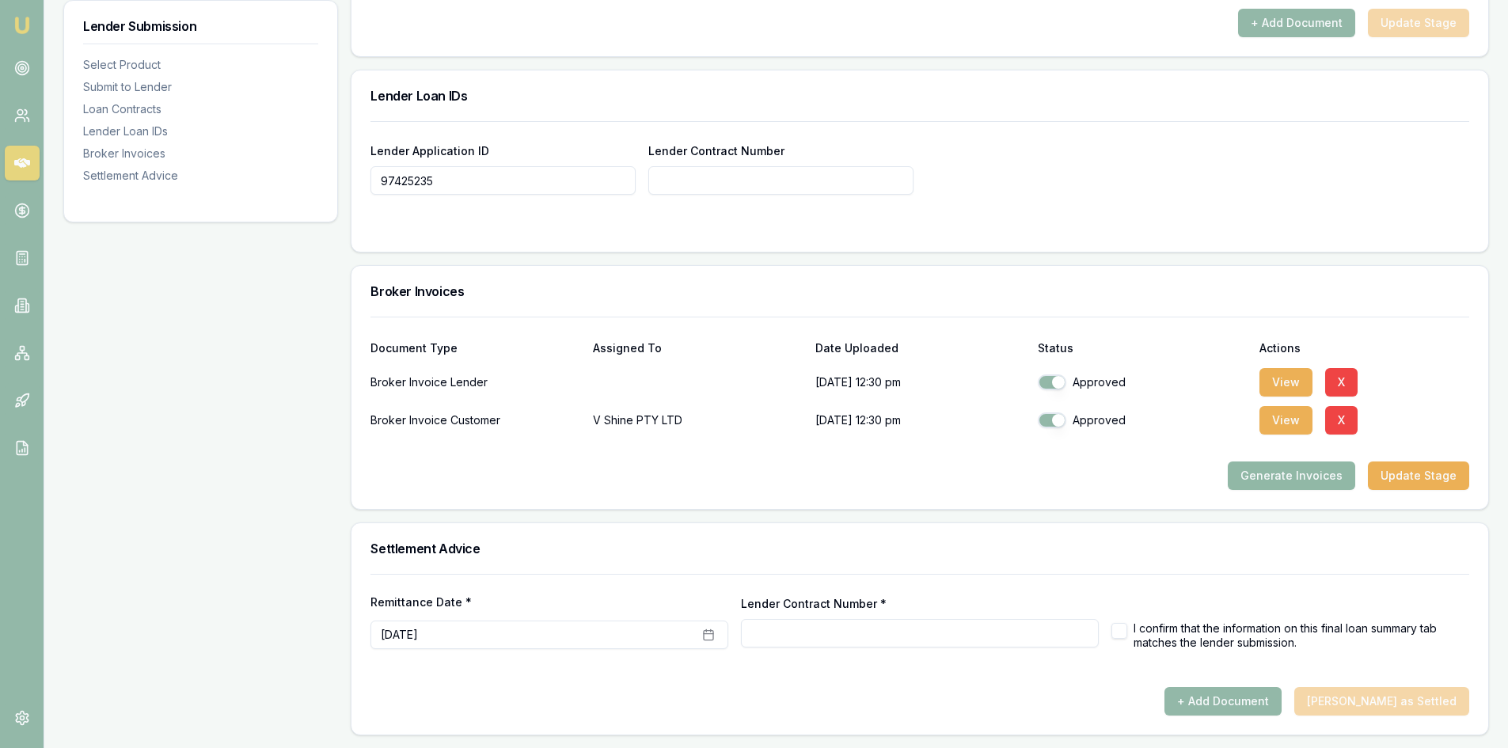
click at [1318, 474] on button "Generate Invoices" at bounding box center [1290, 475] width 127 height 28
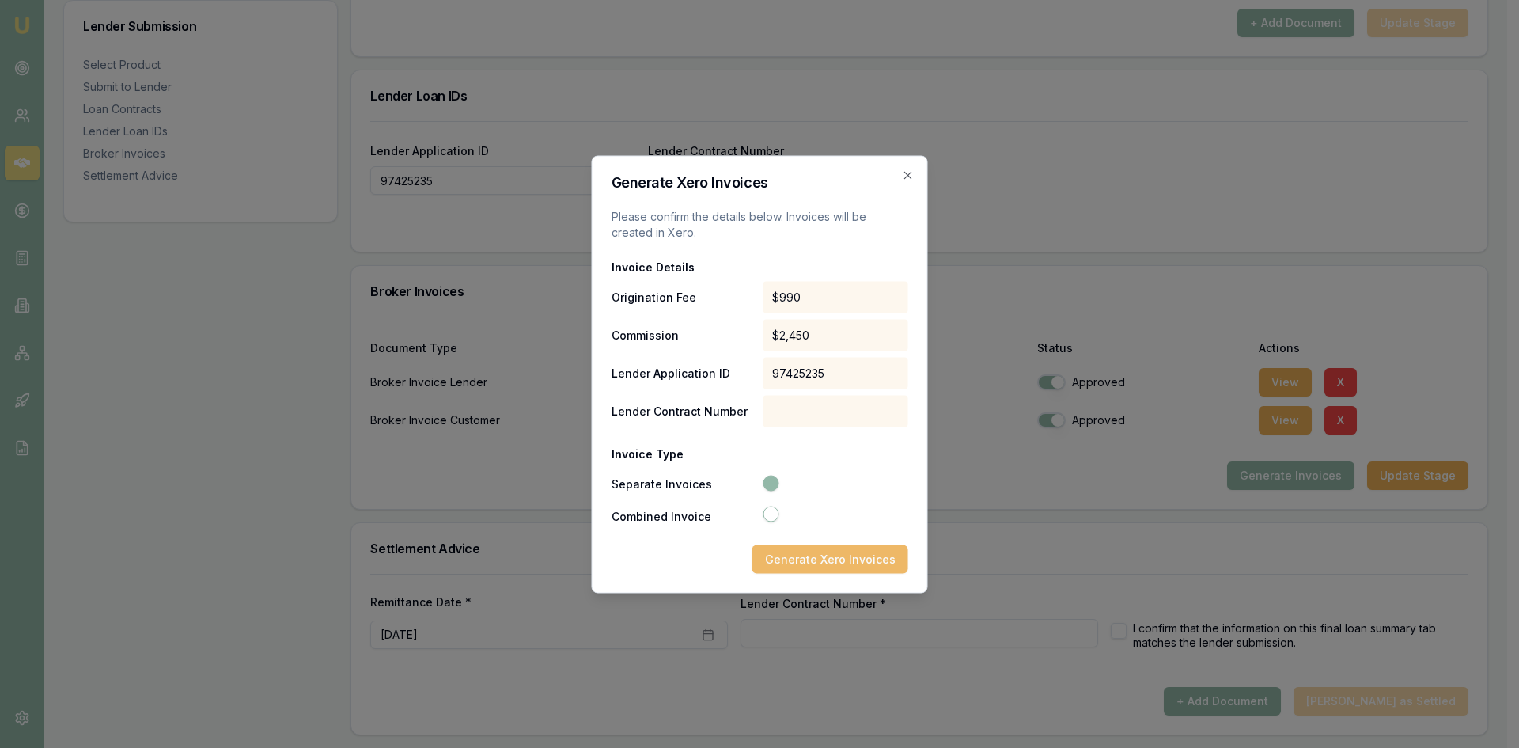
click at [849, 554] on button "Generate Xero Invoices" at bounding box center [831, 558] width 156 height 28
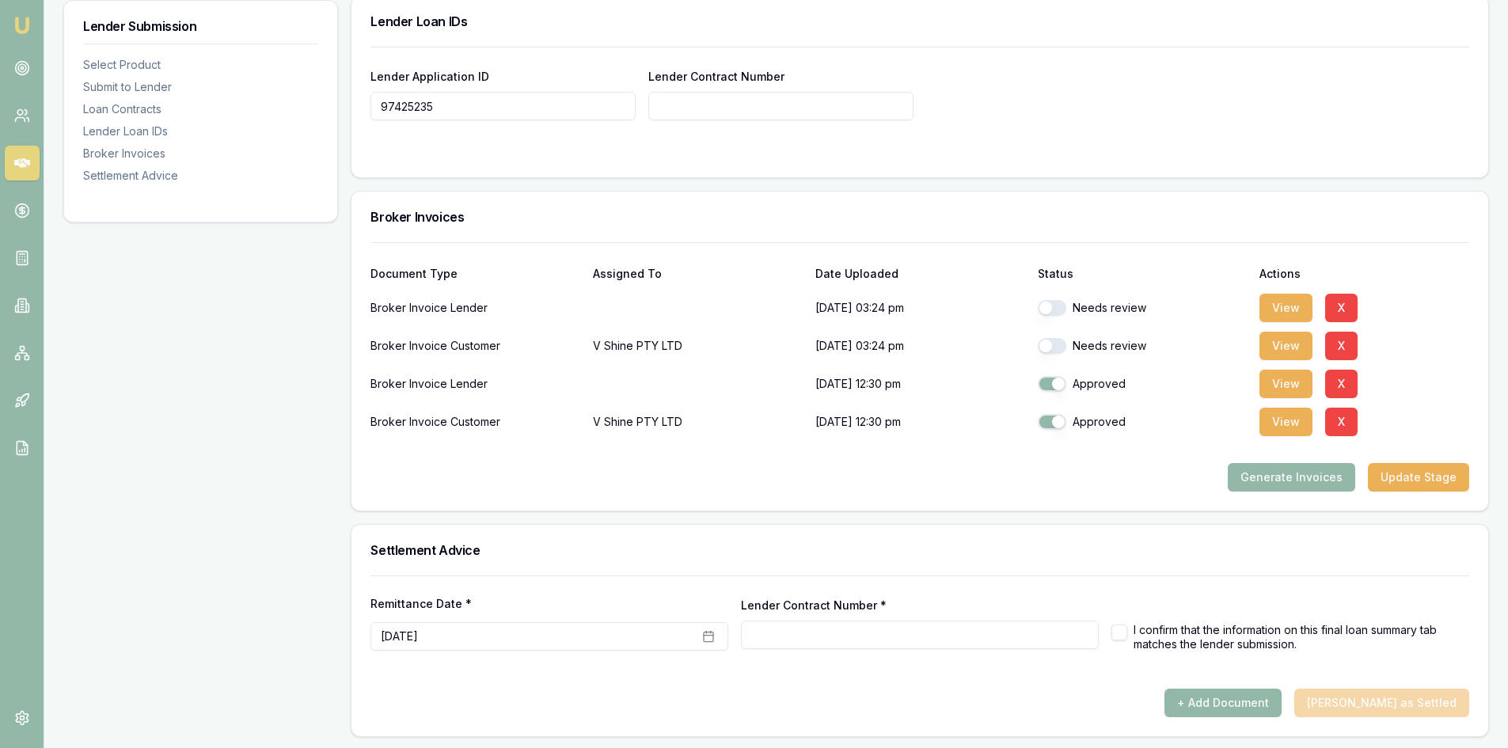
scroll to position [1146, 0]
click at [1291, 348] on button "View" at bounding box center [1285, 344] width 53 height 28
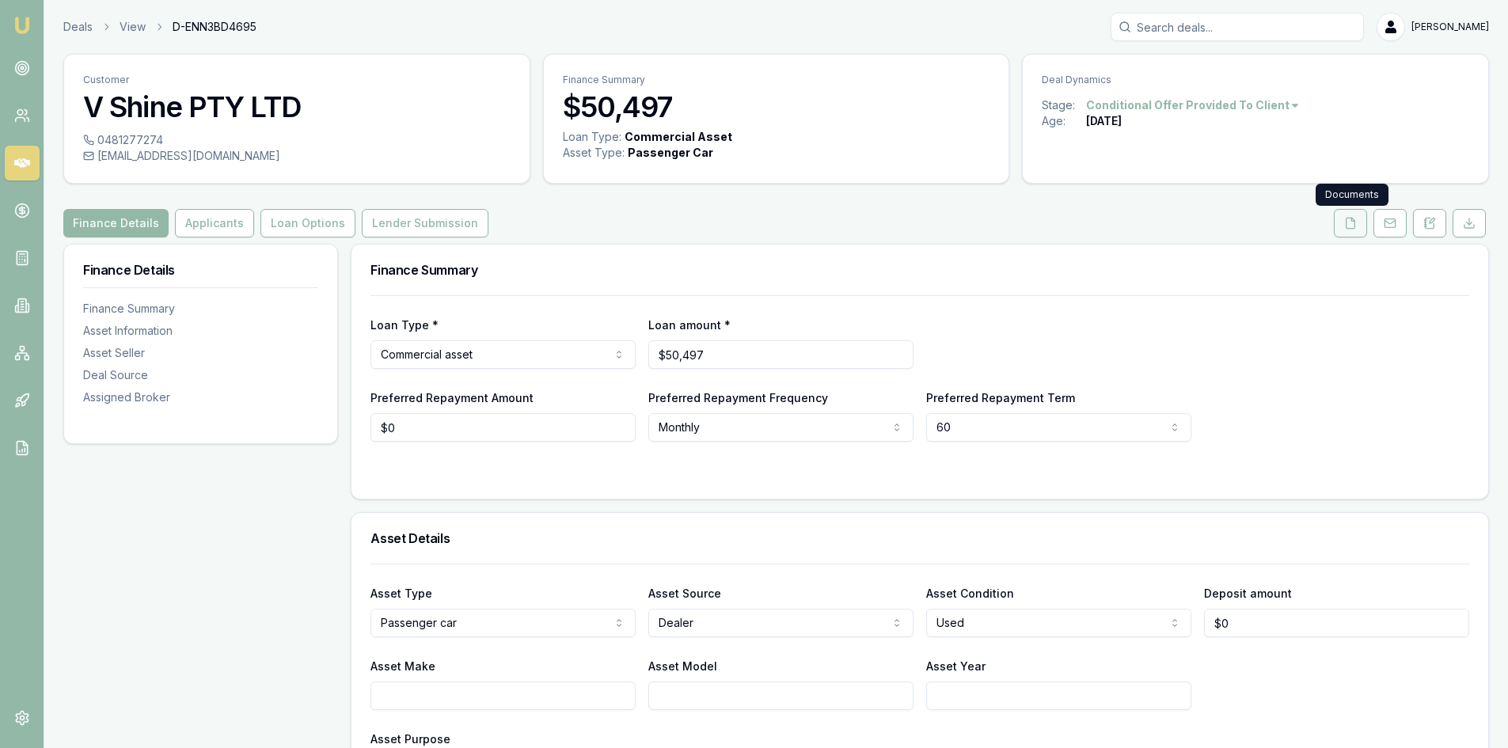
click at [1346, 225] on icon at bounding box center [1350, 223] width 9 height 10
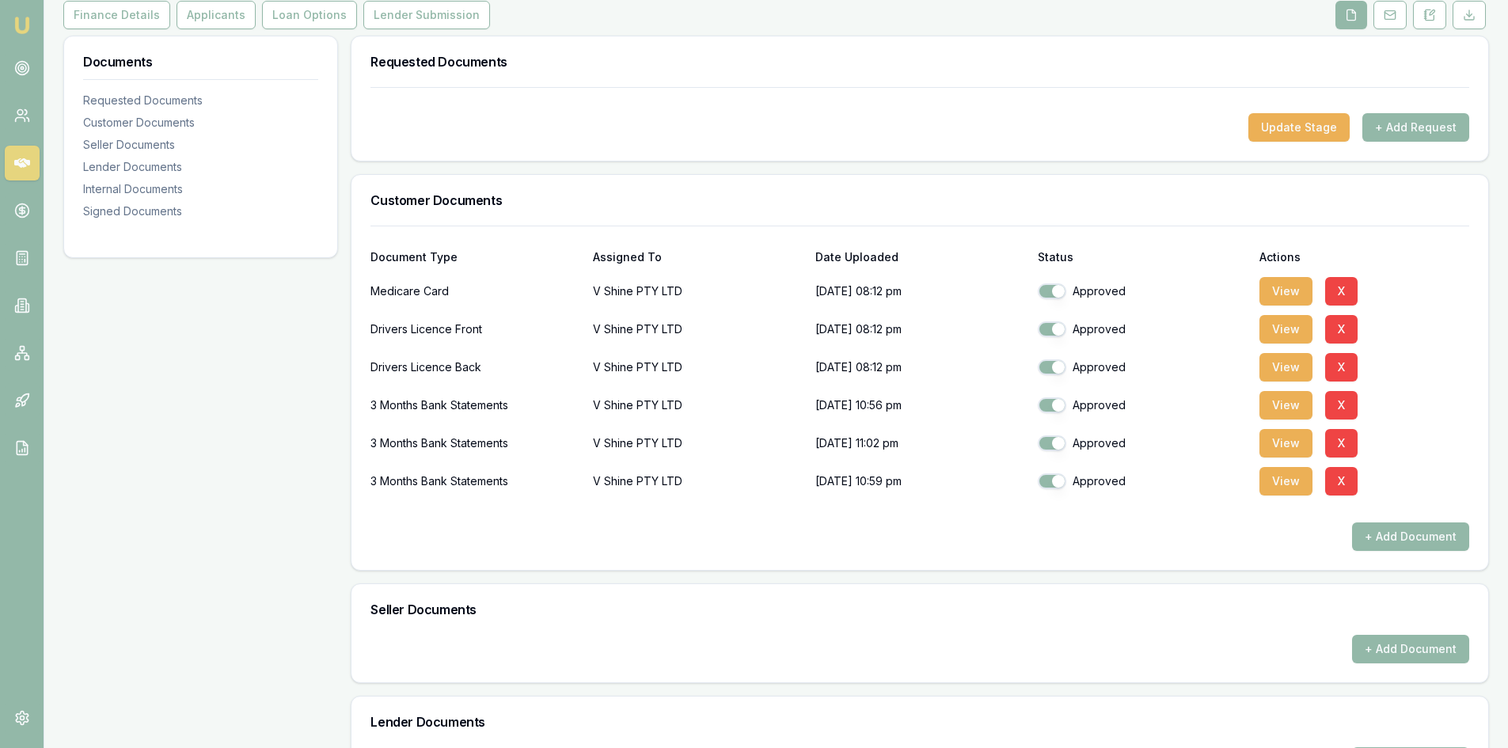
scroll to position [237, 0]
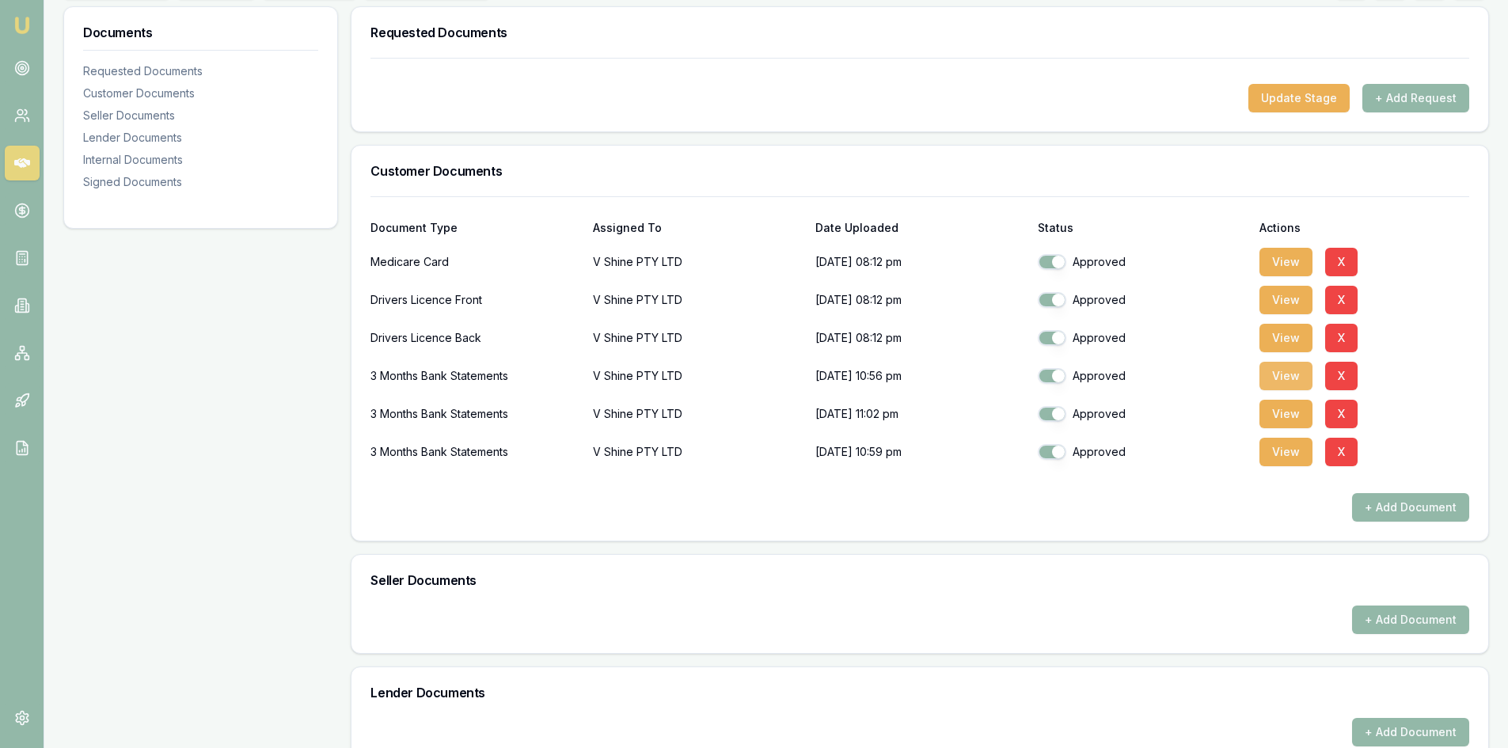
click at [1276, 380] on button "View" at bounding box center [1285, 376] width 53 height 28
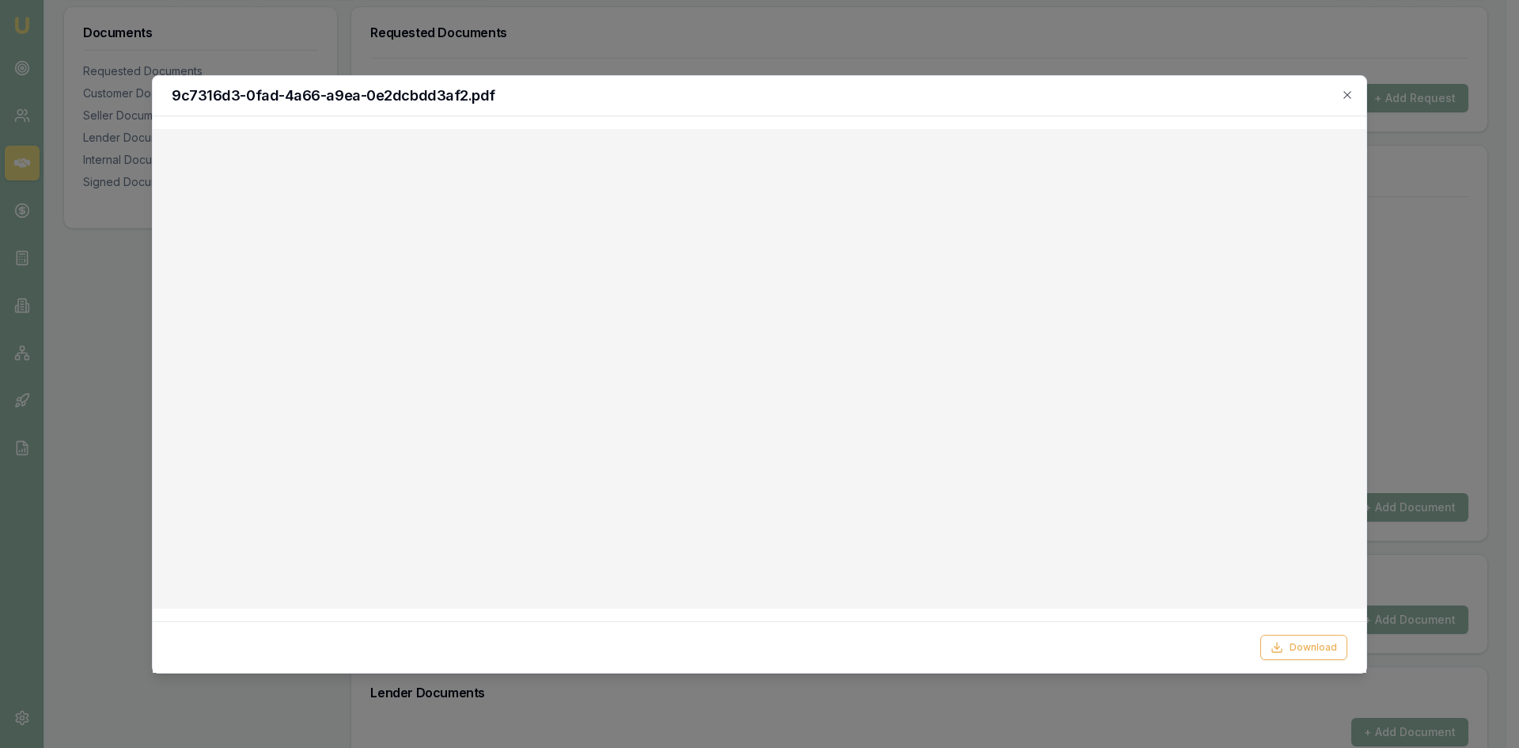
click at [1258, 95] on h2 "9c7316d3-0fad-4a66-a9ea-0e2dcbdd3af2.pdf" at bounding box center [760, 96] width 1176 height 14
click at [1346, 96] on icon "button" at bounding box center [1347, 94] width 7 height 7
